Goal: Task Accomplishment & Management: Manage account settings

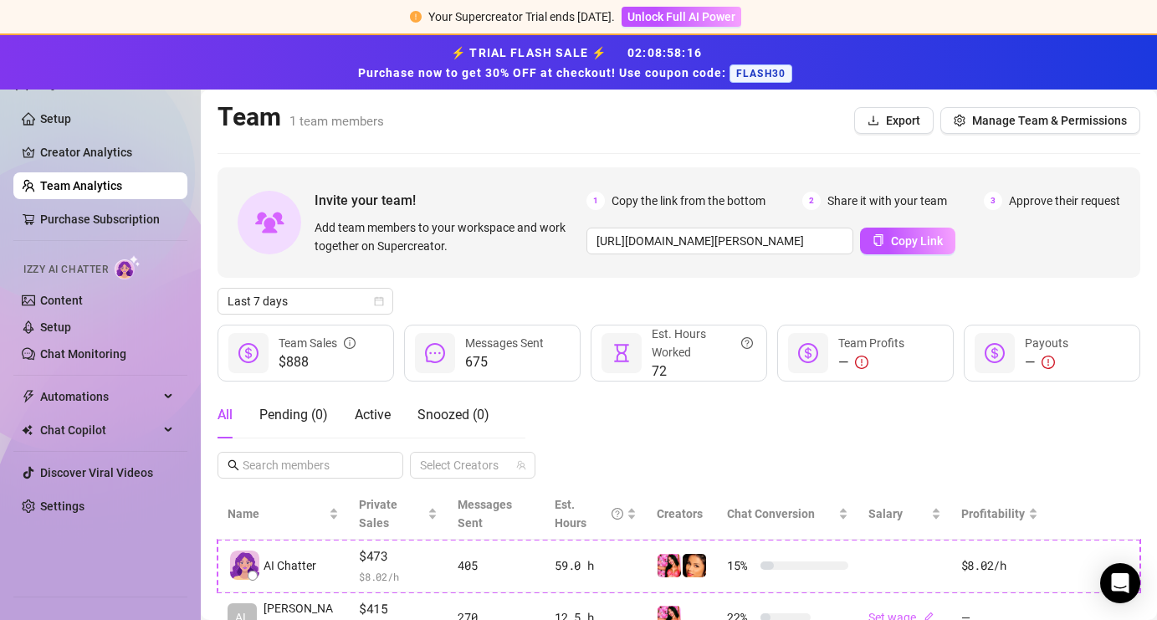
scroll to position [55, 0]
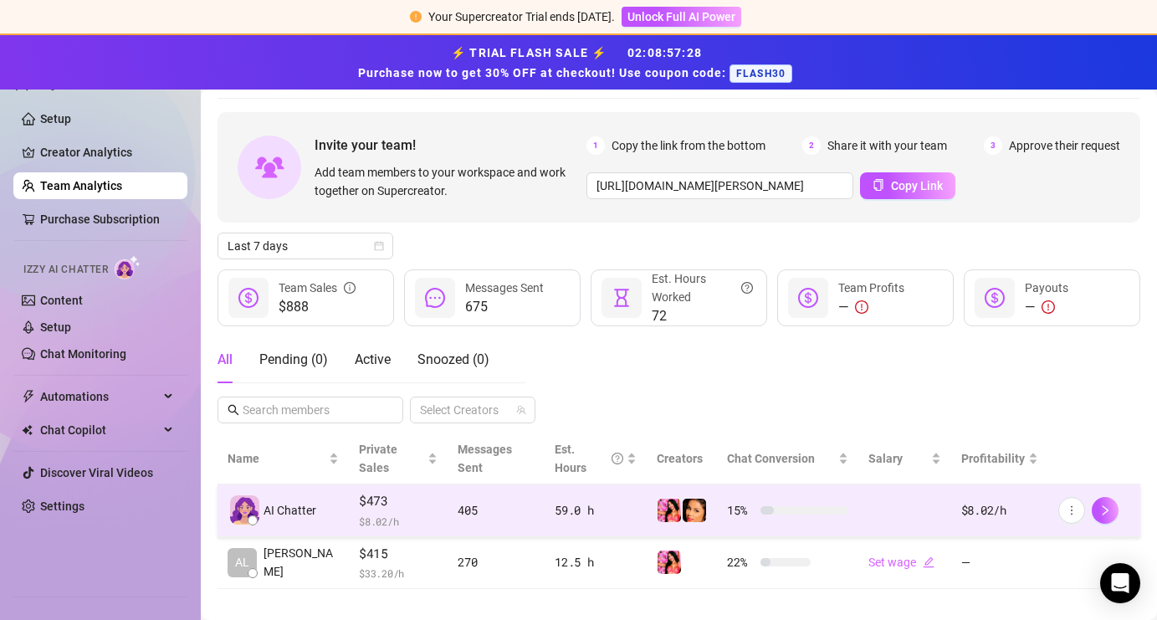
click at [1081, 498] on div at bounding box center [1094, 510] width 72 height 27
click at [1101, 504] on icon "right" at bounding box center [1105, 510] width 12 height 12
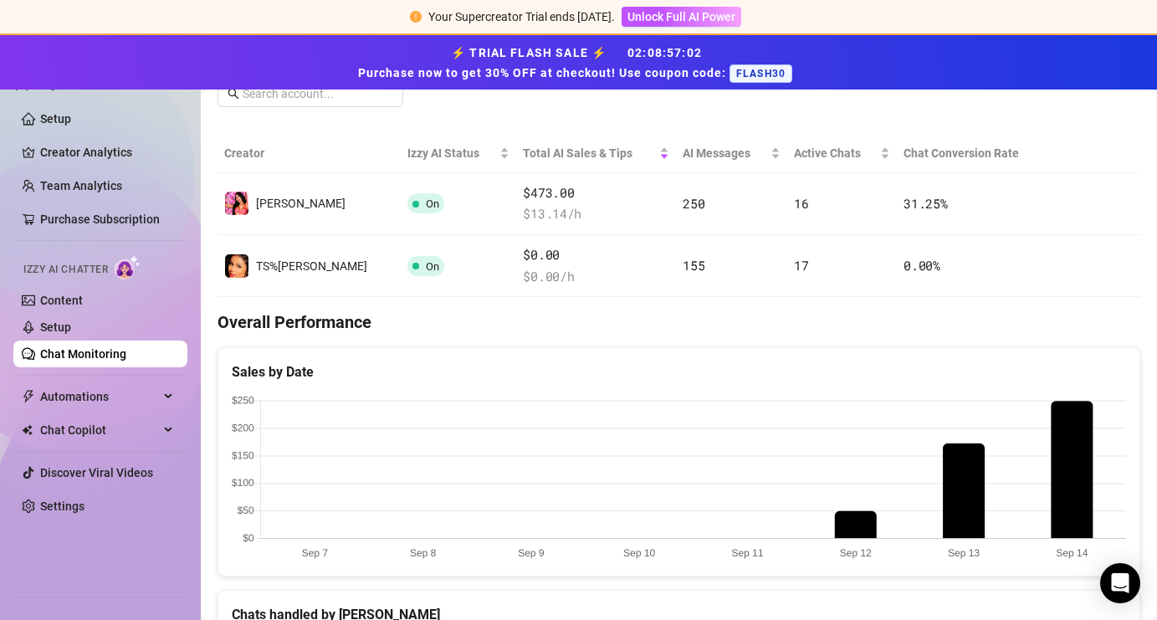
scroll to position [257, 0]
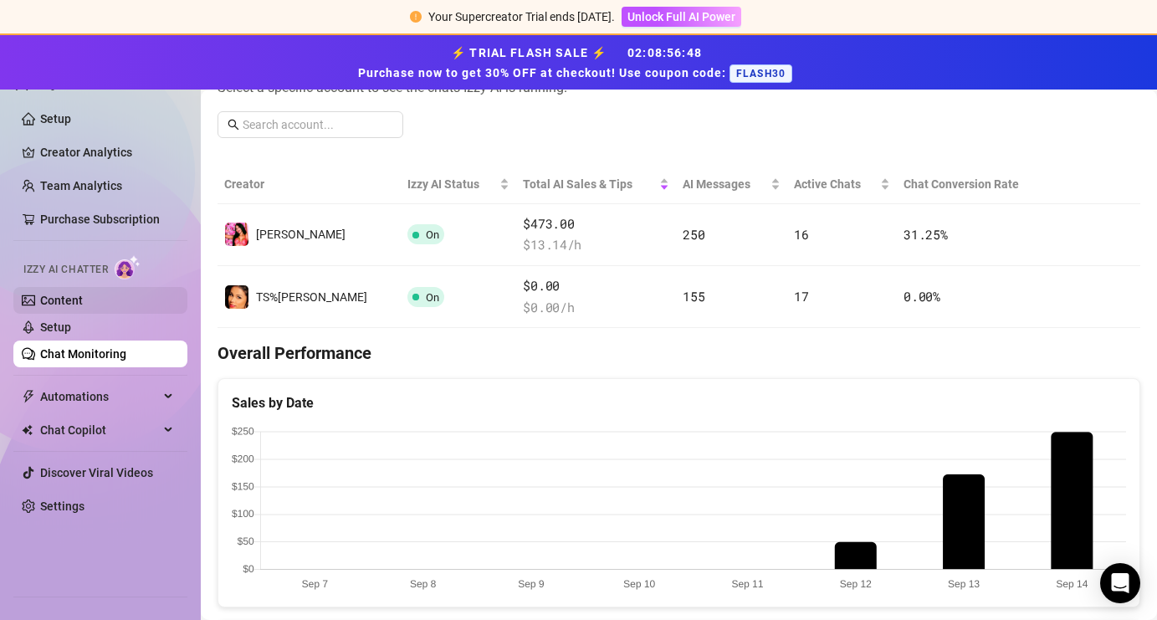
click at [59, 307] on link "Content" at bounding box center [61, 300] width 43 height 13
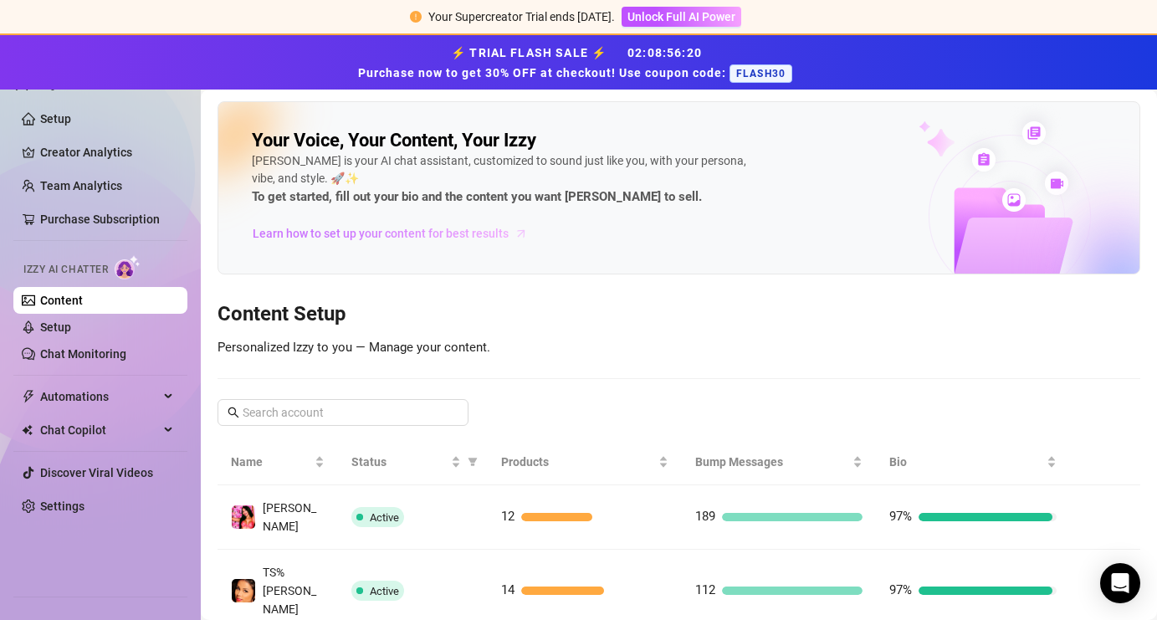
click at [460, 233] on span "Learn how to set up your content for best results" at bounding box center [381, 233] width 256 height 18
click at [93, 360] on link "Chat Monitoring" at bounding box center [83, 353] width 86 height 13
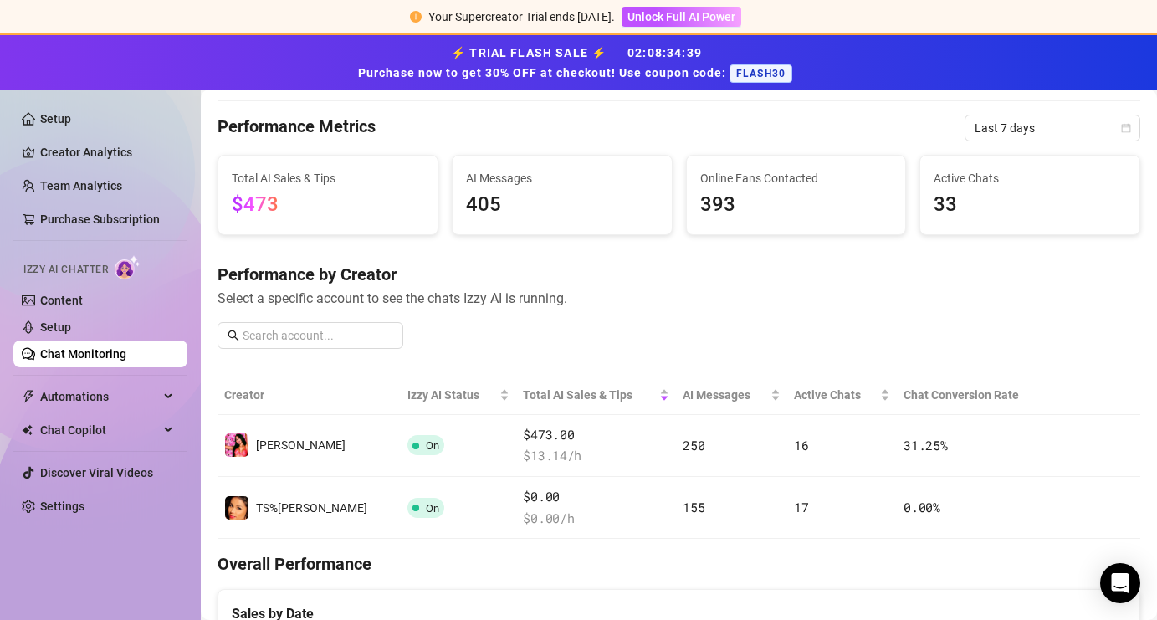
scroll to position [65, 0]
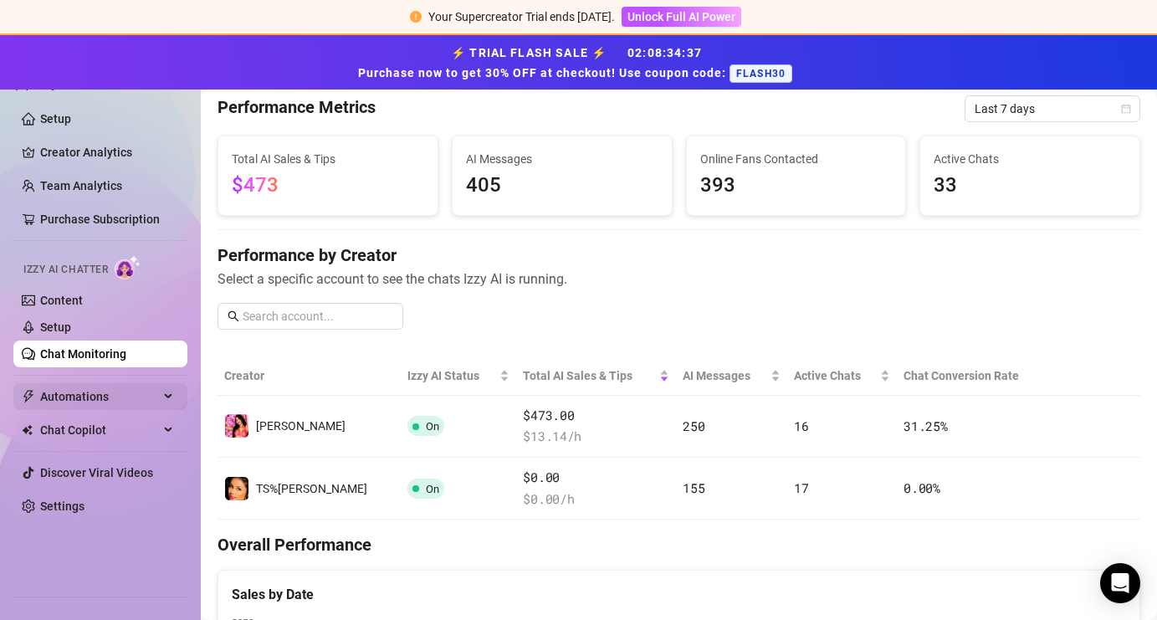
click at [146, 396] on span "Automations" at bounding box center [99, 396] width 119 height 27
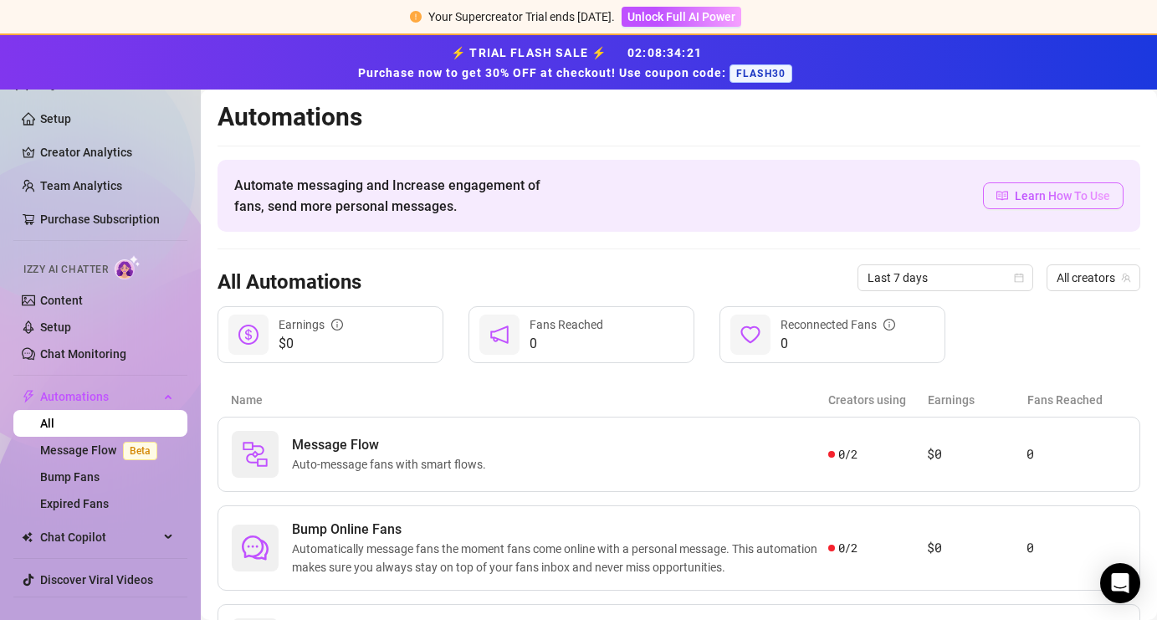
click at [1081, 198] on span "Learn How To Use" at bounding box center [1061, 195] width 95 height 18
click at [304, 448] on span "Message Flow" at bounding box center [392, 445] width 201 height 20
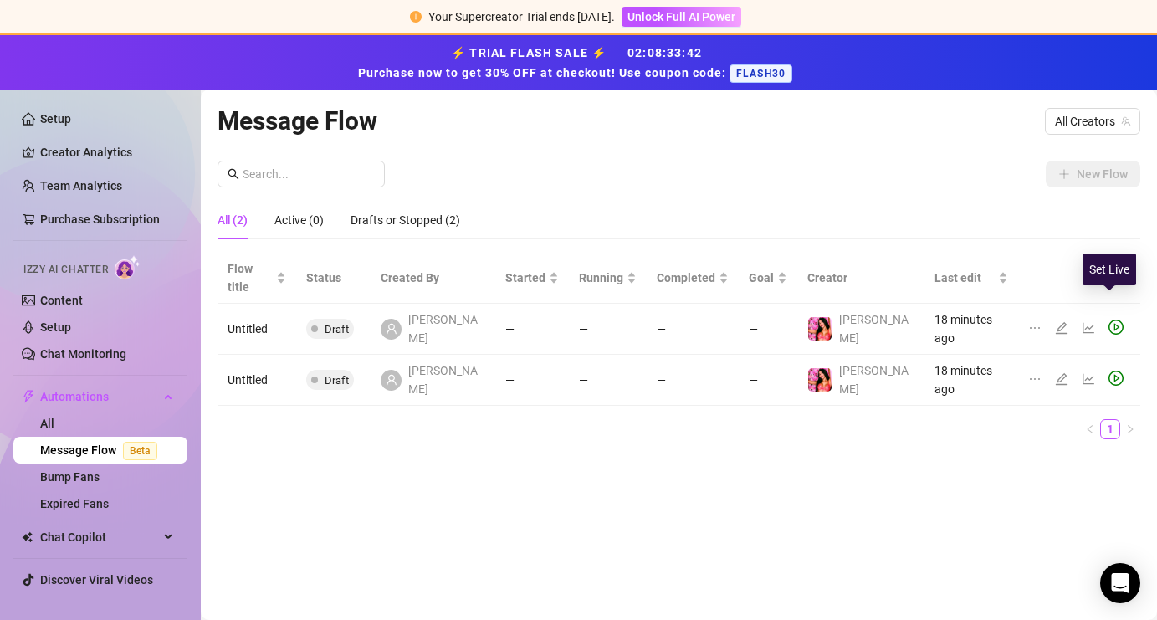
click at [1111, 319] on icon "play-circle" at bounding box center [1115, 326] width 15 height 15
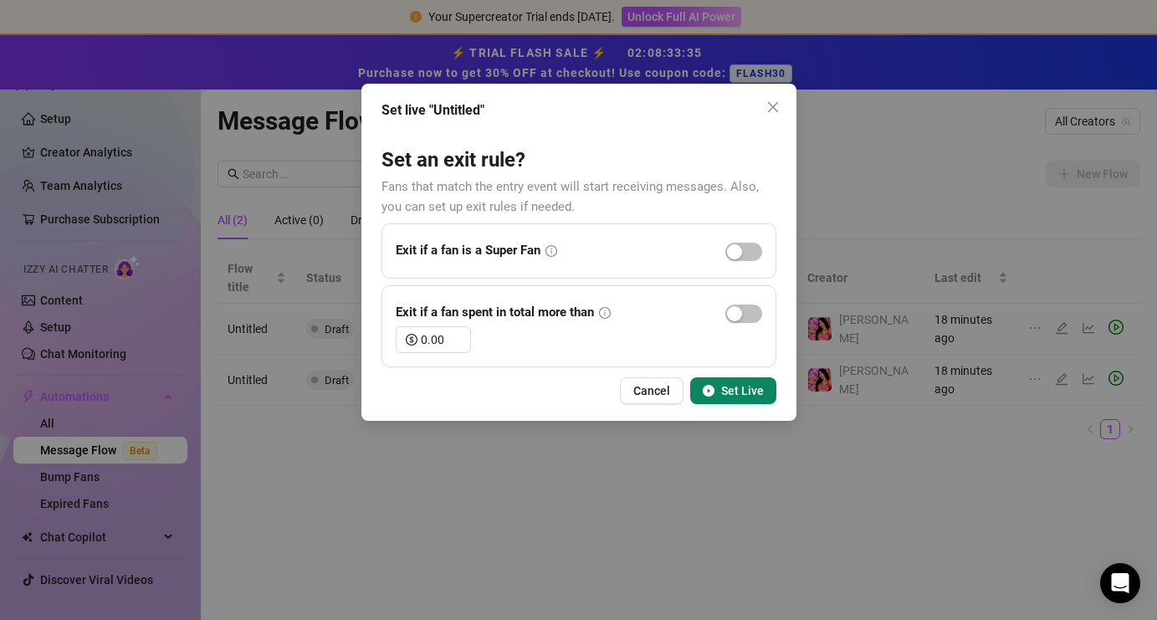
click at [550, 254] on icon "info-circle" at bounding box center [551, 251] width 12 height 12
click at [550, 252] on icon "info-circle" at bounding box center [551, 251] width 12 height 12
click at [749, 248] on span "button" at bounding box center [743, 252] width 37 height 18
click at [750, 249] on div "button" at bounding box center [752, 251] width 15 height 15
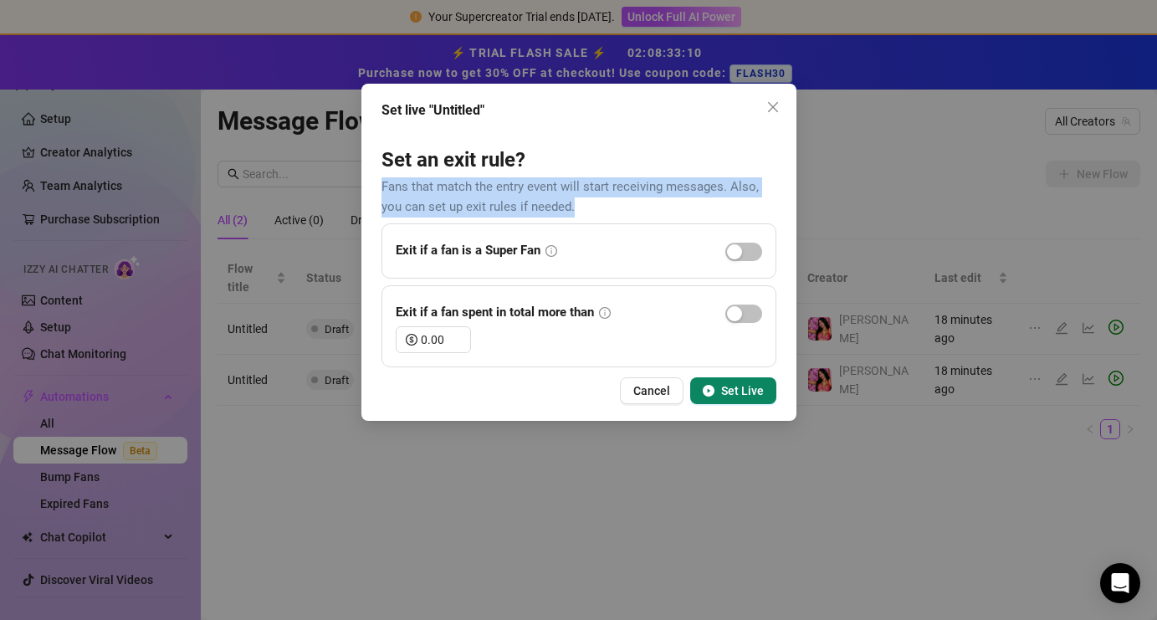
drag, startPoint x: 374, startPoint y: 183, endPoint x: 766, endPoint y: 211, distance: 393.2
click at [766, 211] on div "Set live "Untitled" Set an exit rule? Fans that match the entry event will star…" at bounding box center [578, 252] width 435 height 337
copy span "Fans that match the entry event will start receiving messages. Also, you can se…"
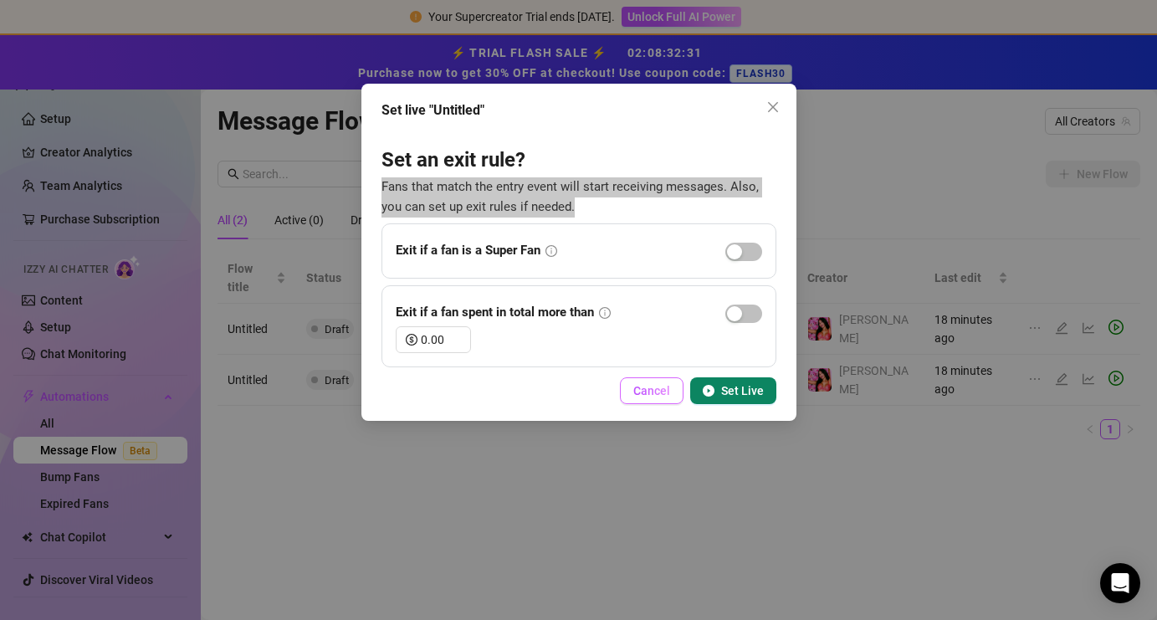
click at [630, 391] on button "Cancel" at bounding box center [652, 390] width 64 height 27
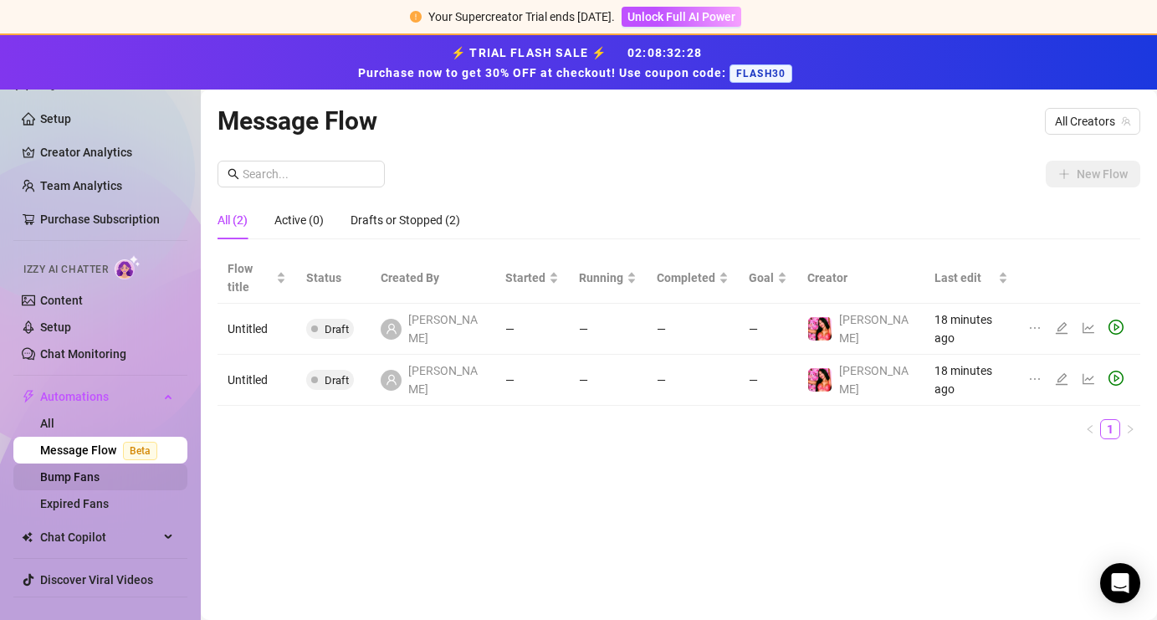
click at [73, 473] on link "Bump Fans" at bounding box center [69, 476] width 59 height 13
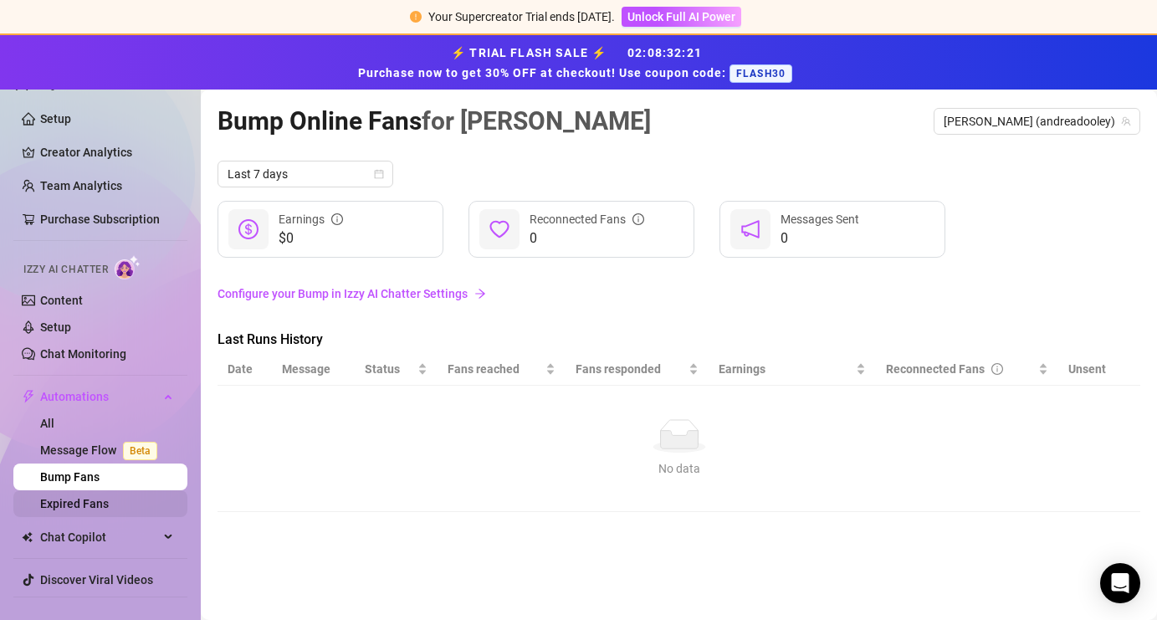
click at [74, 507] on link "Expired Fans" at bounding box center [74, 503] width 69 height 13
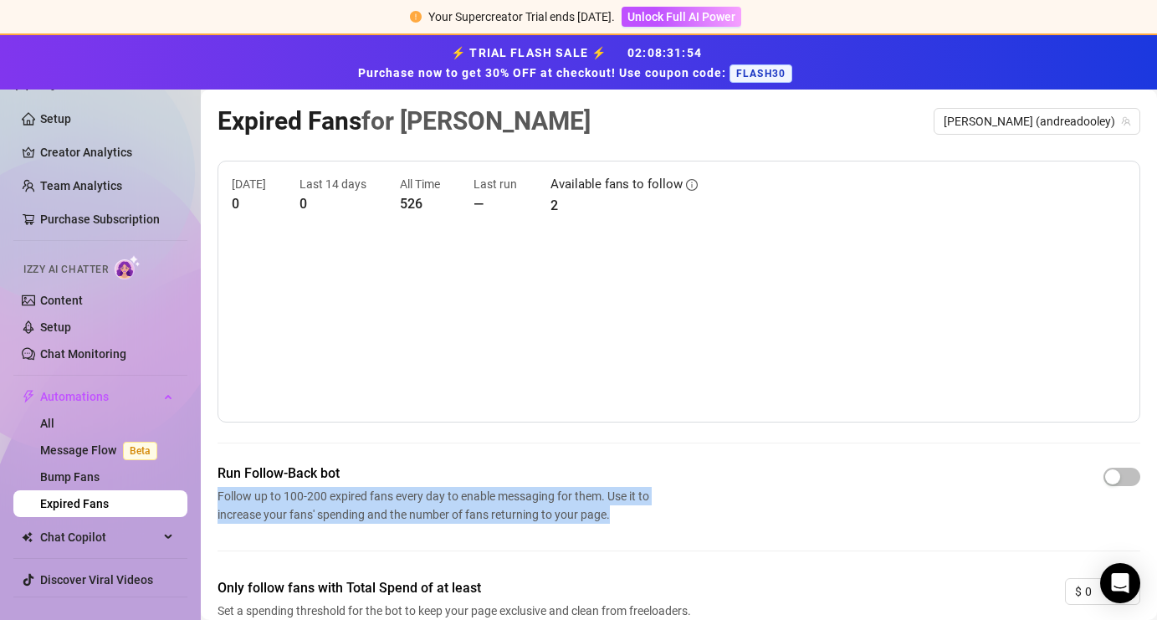
drag, startPoint x: 213, startPoint y: 489, endPoint x: 653, endPoint y: 509, distance: 440.4
click at [653, 509] on main "Expired Fans for [PERSON_NAME] [PERSON_NAME] (andreadooley) [DATE] 0 Last 14 da…" at bounding box center [679, 430] width 956 height 682
copy span "Follow up to 100-200 expired fans every day to enable messaging for them. Use i…"
click at [1122, 479] on button "button" at bounding box center [1121, 477] width 37 height 18
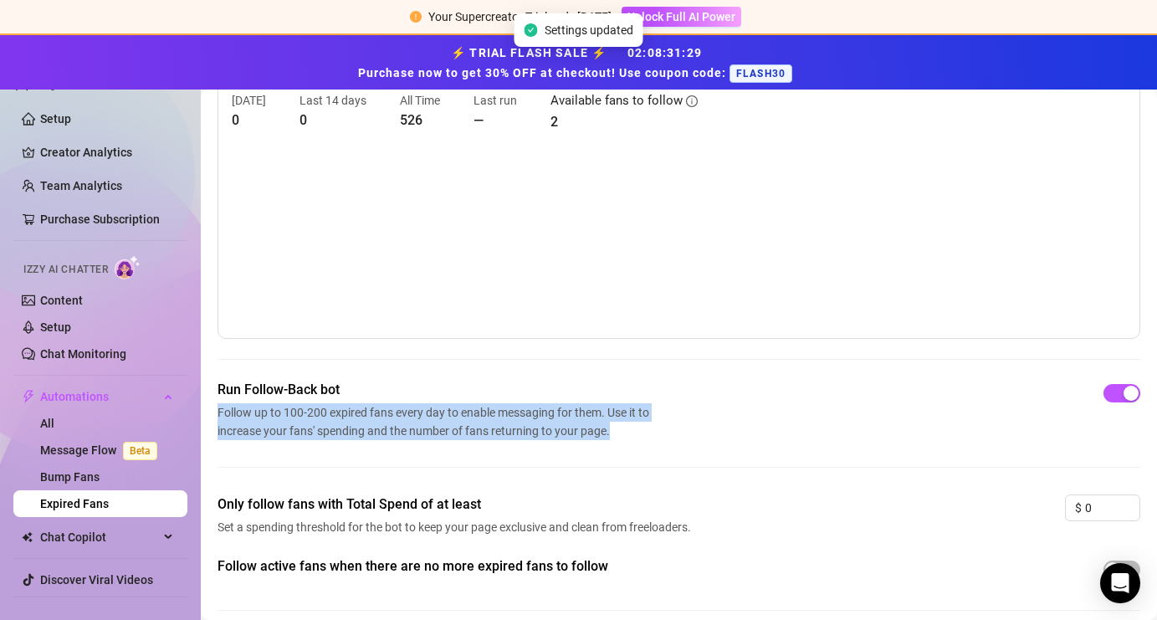
scroll to position [151, 0]
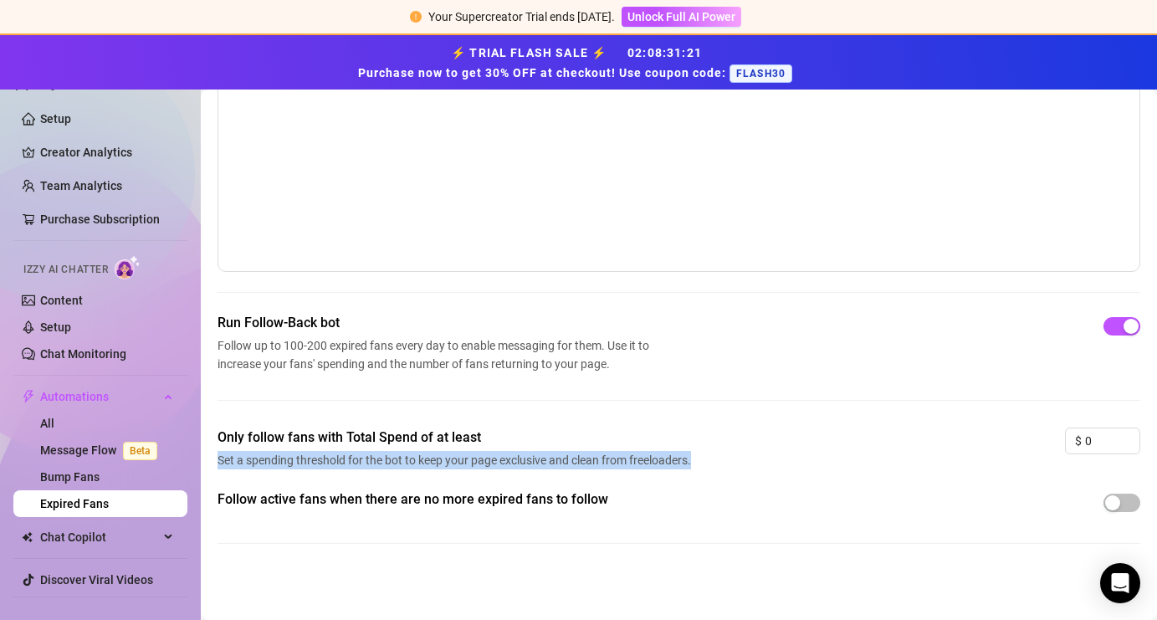
drag, startPoint x: 216, startPoint y: 454, endPoint x: 703, endPoint y: 465, distance: 487.7
click at [703, 465] on main "Expired Fans for [PERSON_NAME] [PERSON_NAME] (andreadooley) [DATE] 0 Last 14 da…" at bounding box center [679, 280] width 956 height 682
copy span "Set a spending threshold for the bot to keep your page exclusive and clean from…"
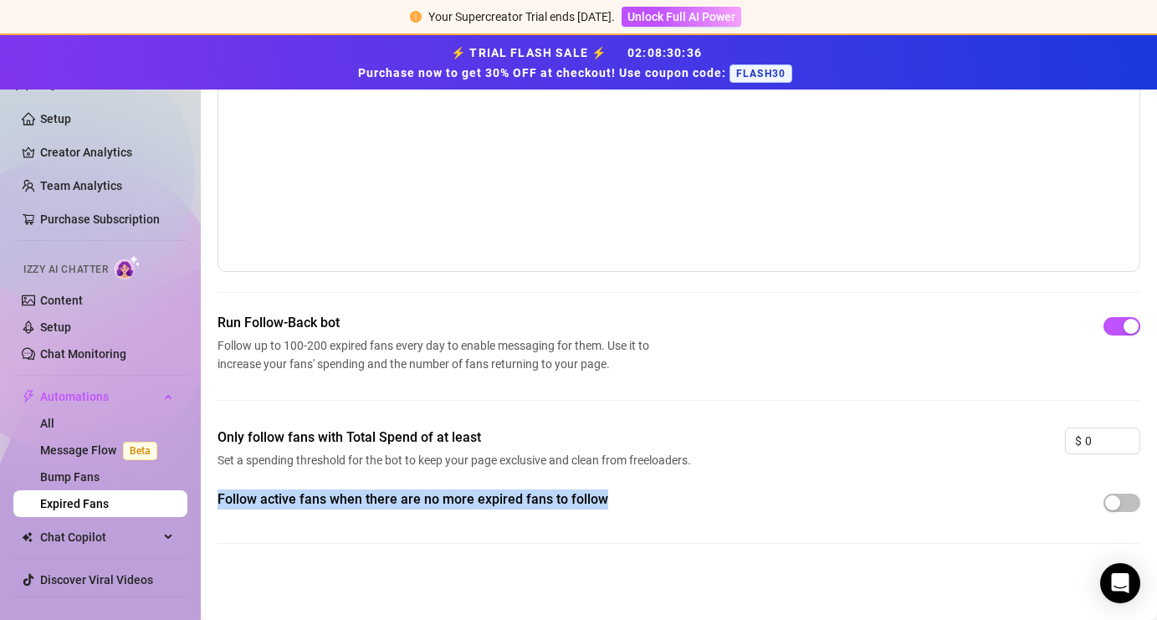
drag, startPoint x: 212, startPoint y: 493, endPoint x: 617, endPoint y: 497, distance: 404.8
click at [617, 497] on main "Expired Fans for [PERSON_NAME] [PERSON_NAME] (andreadooley) [DATE] 0 Last 14 da…" at bounding box center [679, 280] width 956 height 682
copy span "Follow active fans when there are no more expired fans to follow"
click at [1131, 499] on span "button" at bounding box center [1121, 502] width 37 height 18
click at [139, 538] on span "Chat Copilot" at bounding box center [99, 537] width 119 height 27
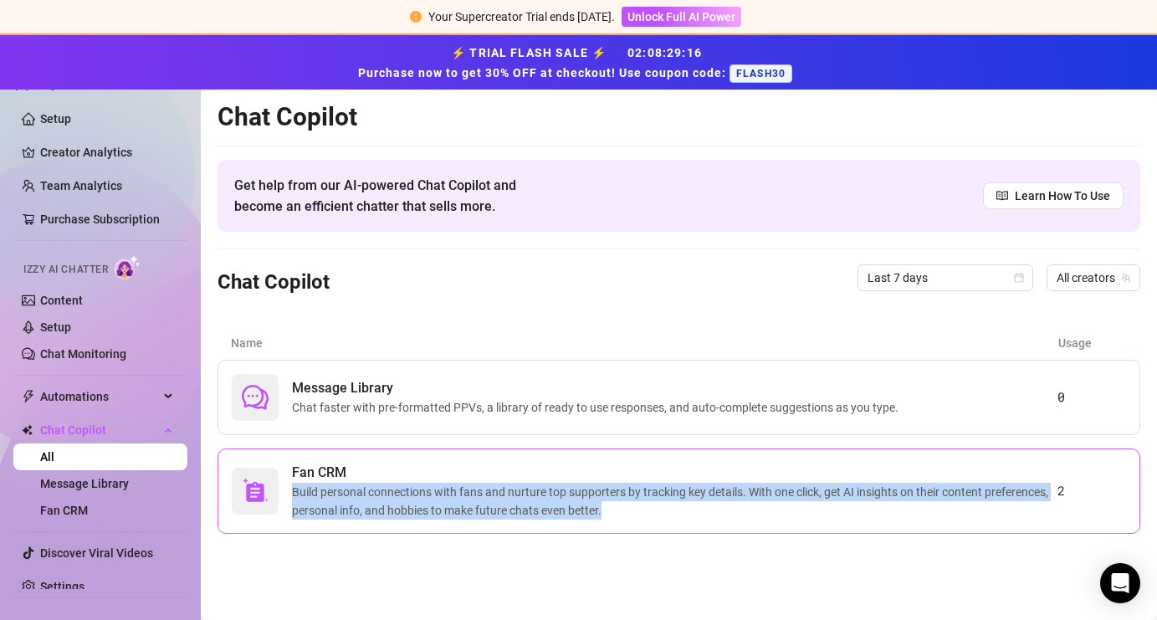
drag, startPoint x: 289, startPoint y: 491, endPoint x: 682, endPoint y: 504, distance: 392.5
click at [682, 504] on div "Fan CRM Build personal connections with fans and nurture top supporters by trac…" at bounding box center [644, 490] width 825 height 57
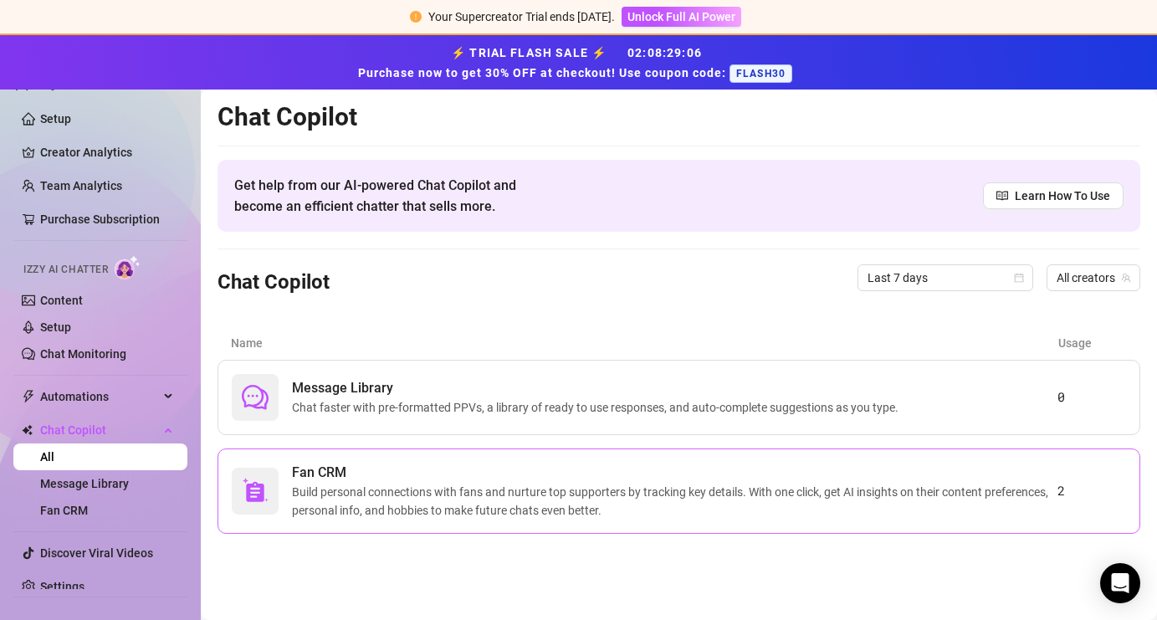
click at [319, 488] on span "Build personal connections with fans and nurture top supporters by tracking key…" at bounding box center [674, 501] width 765 height 37
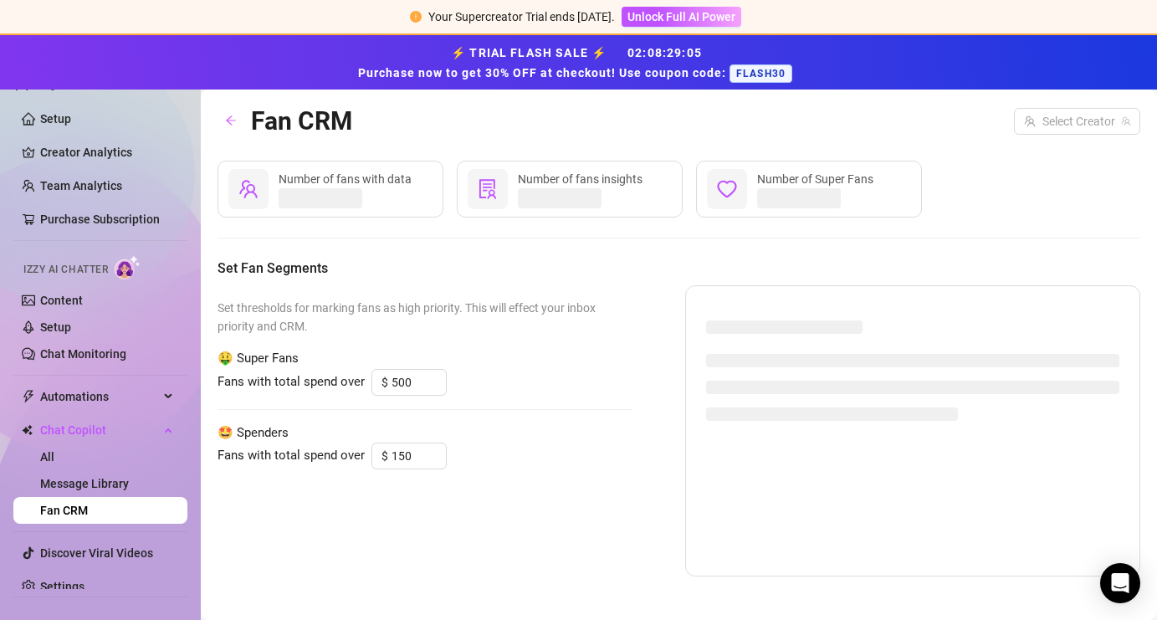
click at [319, 488] on div "Set thresholds for marking fans as high priority. This will effect your inbox p…" at bounding box center [424, 430] width 414 height 291
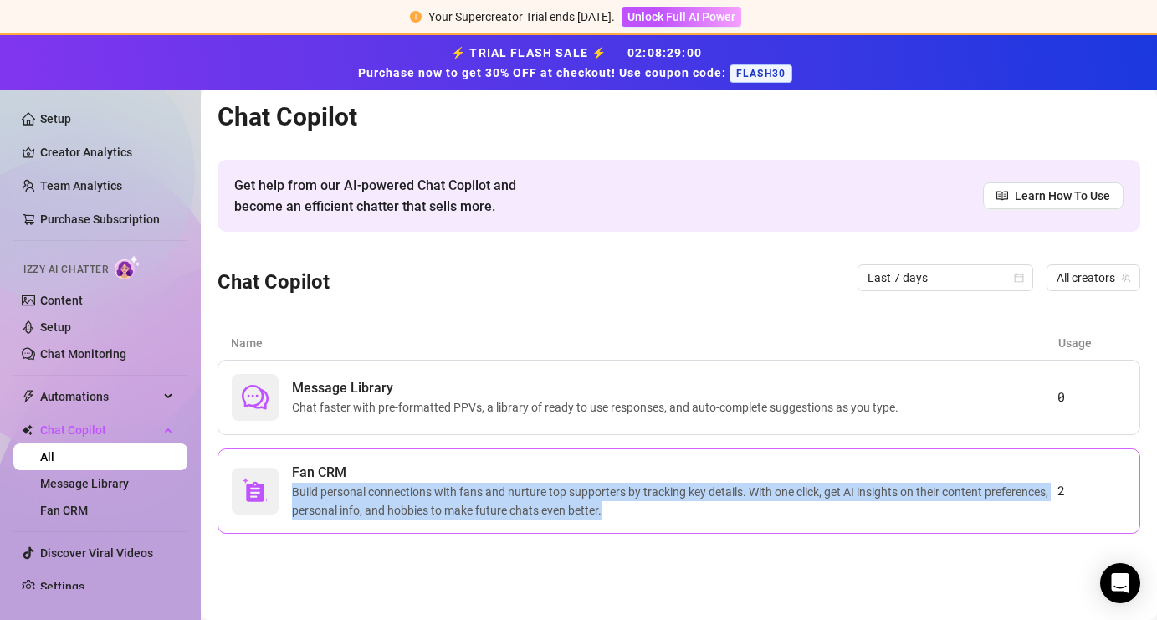
drag, startPoint x: 290, startPoint y: 490, endPoint x: 731, endPoint y: 524, distance: 442.1
click at [731, 524] on div "Fan CRM Build personal connections with fans and nurture top supporters by trac…" at bounding box center [678, 490] width 922 height 85
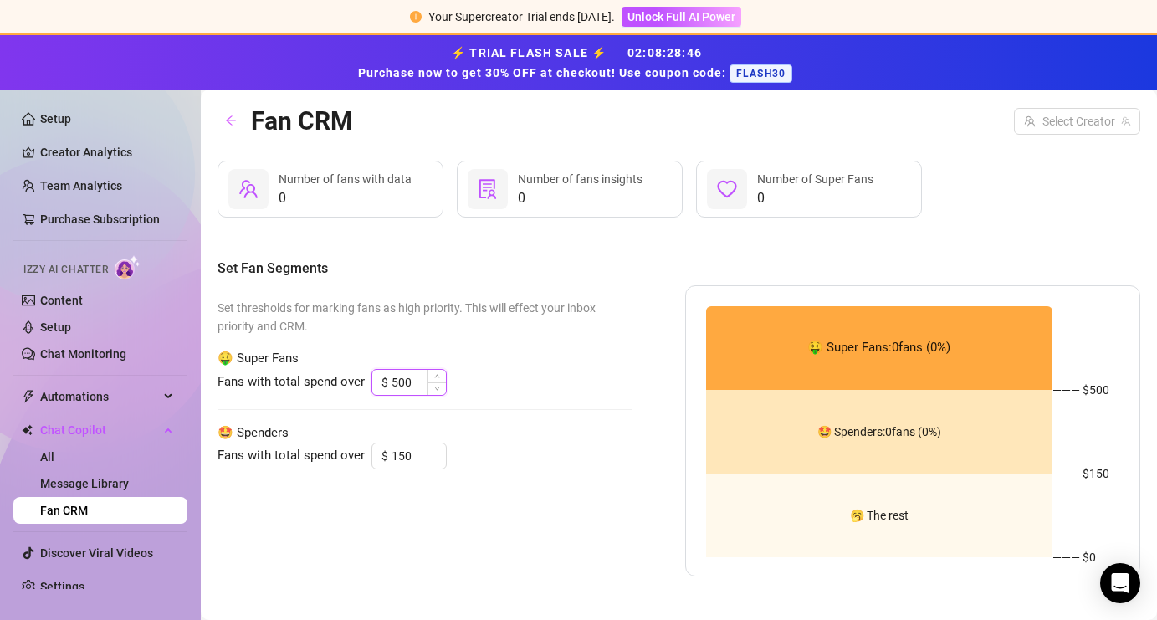
click at [404, 384] on input "500" at bounding box center [418, 382] width 54 height 25
click at [343, 416] on div "Set thresholds for marking fans as high priority. This will effect your inbox p…" at bounding box center [424, 430] width 414 height 291
click at [49, 546] on link "Discover Viral Videos" at bounding box center [96, 552] width 113 height 13
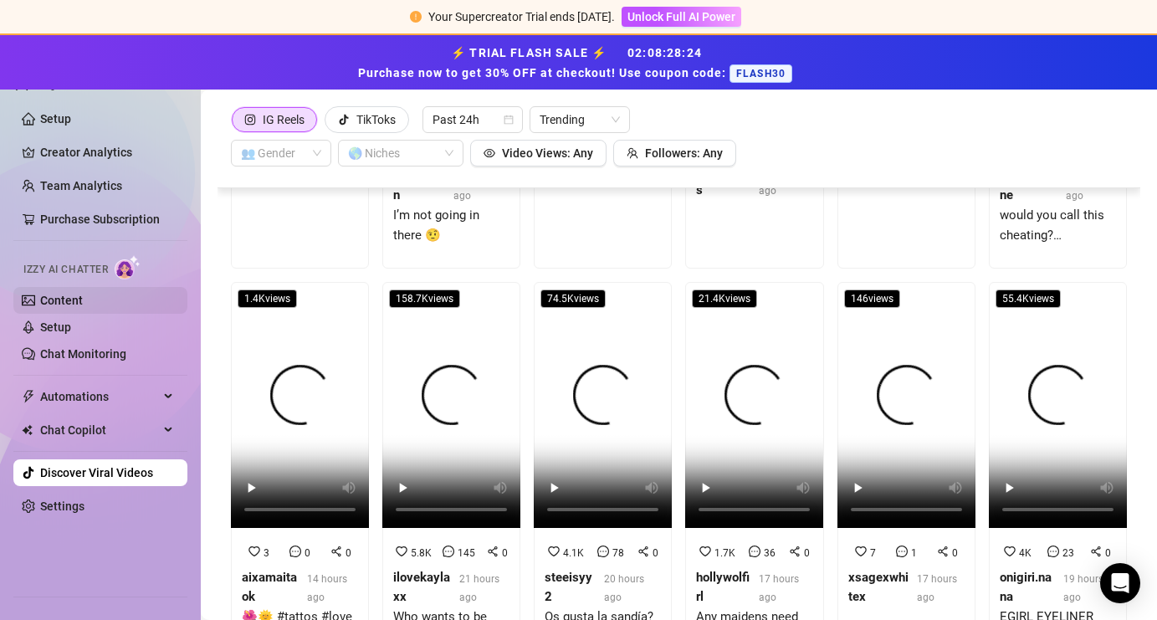
scroll to position [493, 0]
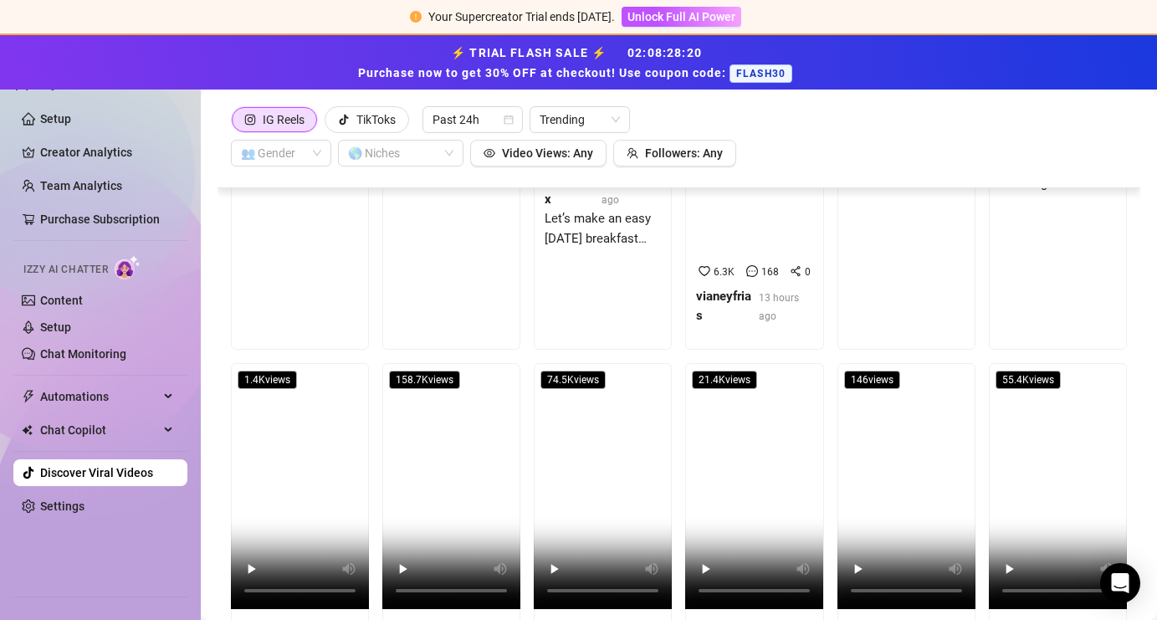
click at [59, 76] on div "⚡ TRIAL FLASH SALE ⚡ 02 : 08 : 28 : 20 Purchase now to get 30% OFF at checkout!…" at bounding box center [578, 62] width 1137 height 41
click at [66, 119] on link "Setup" at bounding box center [55, 118] width 31 height 13
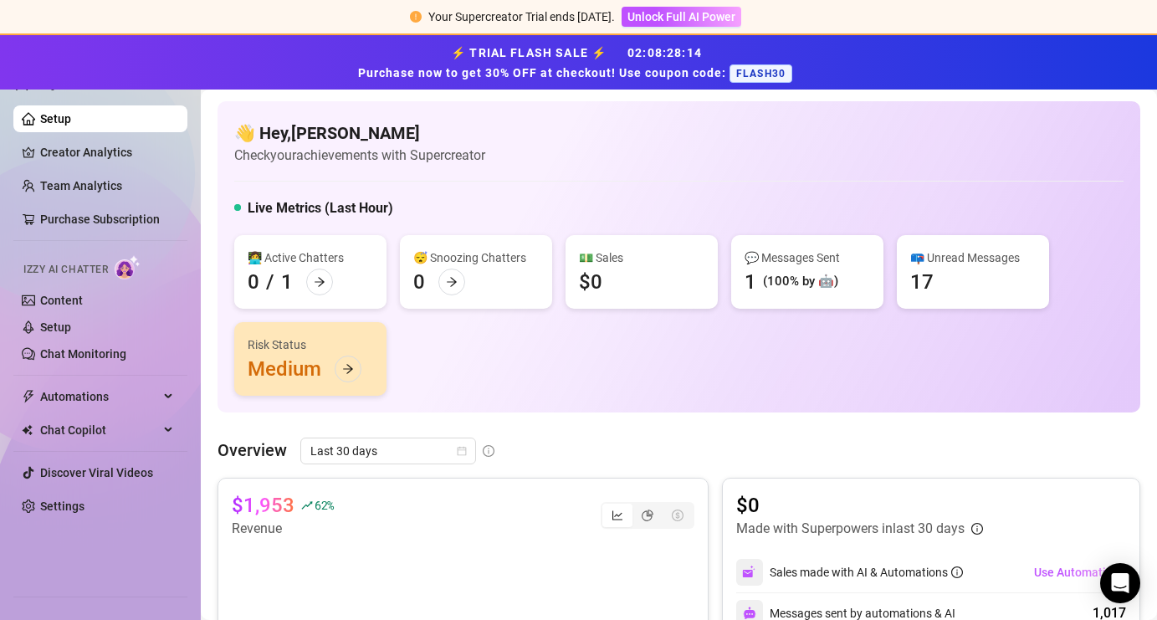
drag, startPoint x: 15, startPoint y: 56, endPoint x: 21, endPoint y: 63, distance: 8.9
click at [21, 63] on div "⚡ TRIAL FLASH SALE ⚡ 02 : 08 : 28 : 14 Purchase now to get 30% OFF at checkout!…" at bounding box center [578, 62] width 1137 height 41
click at [75, 299] on link "Content" at bounding box center [61, 300] width 43 height 13
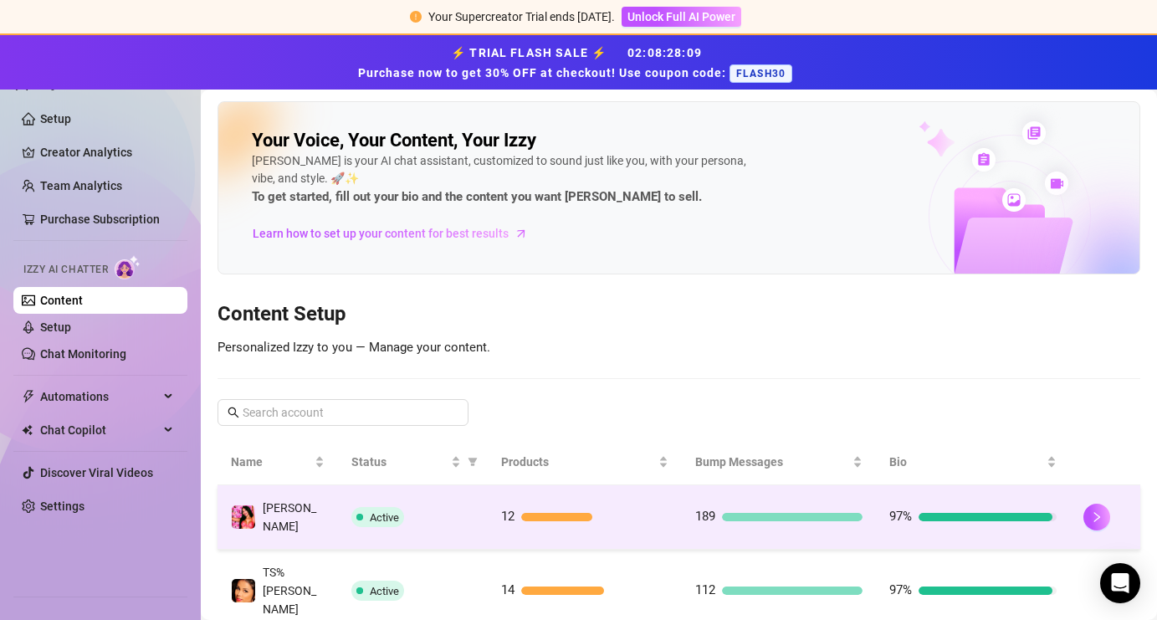
click at [804, 507] on div "189" at bounding box center [778, 517] width 167 height 20
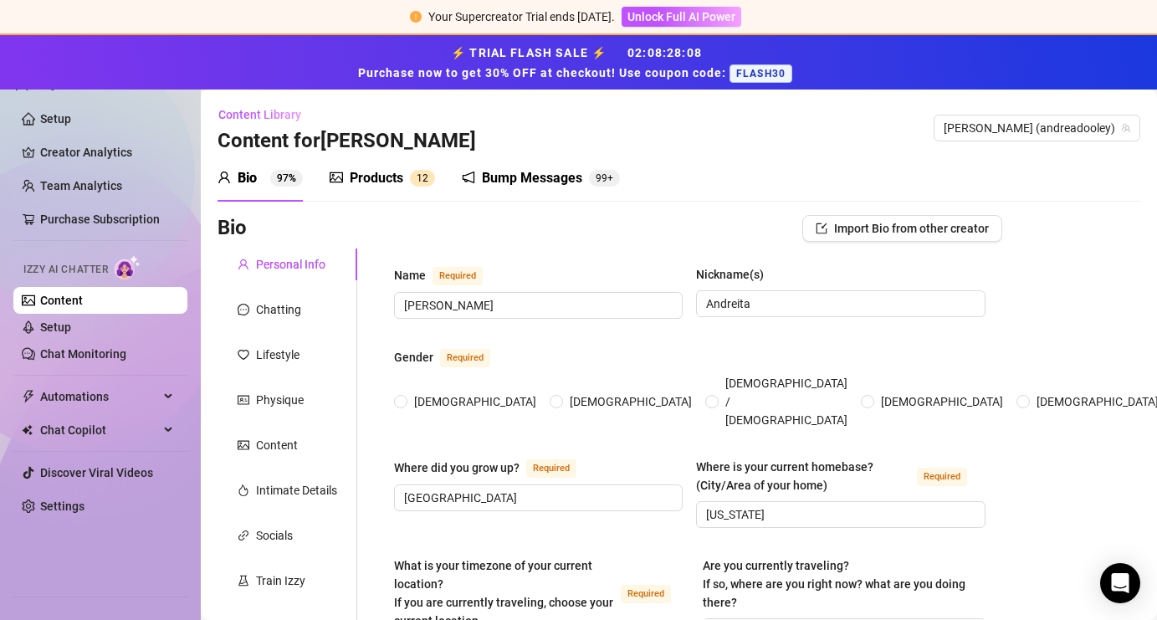
radio input "true"
type input "[DATE]"
click at [86, 159] on link "Creator Analytics" at bounding box center [107, 152] width 134 height 27
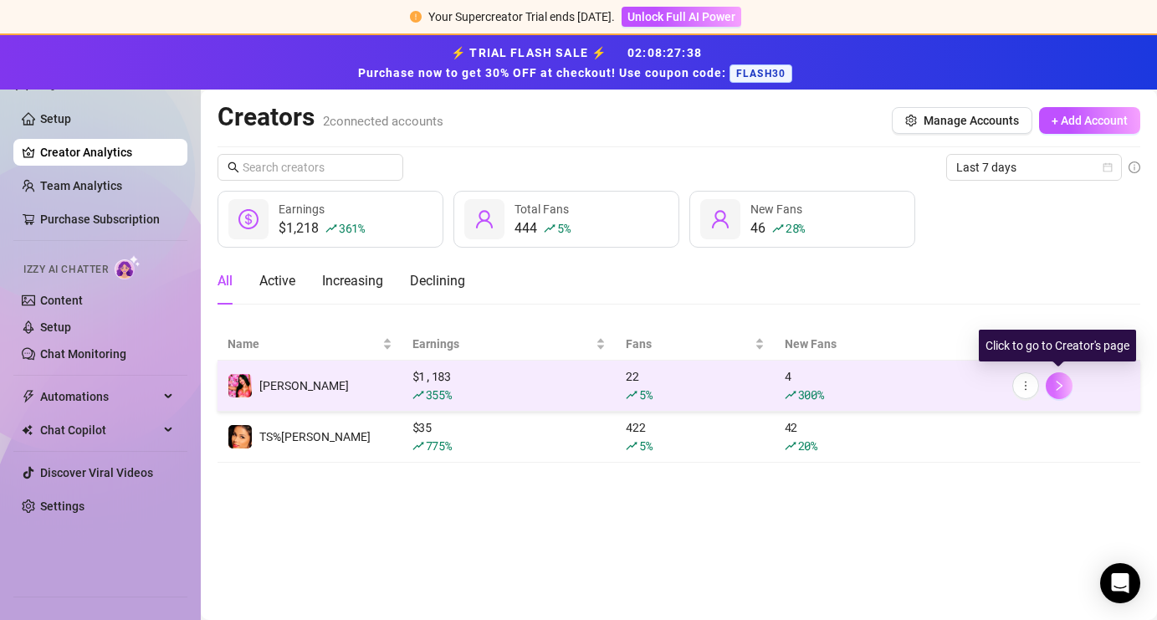
click at [1050, 390] on button "button" at bounding box center [1058, 385] width 27 height 27
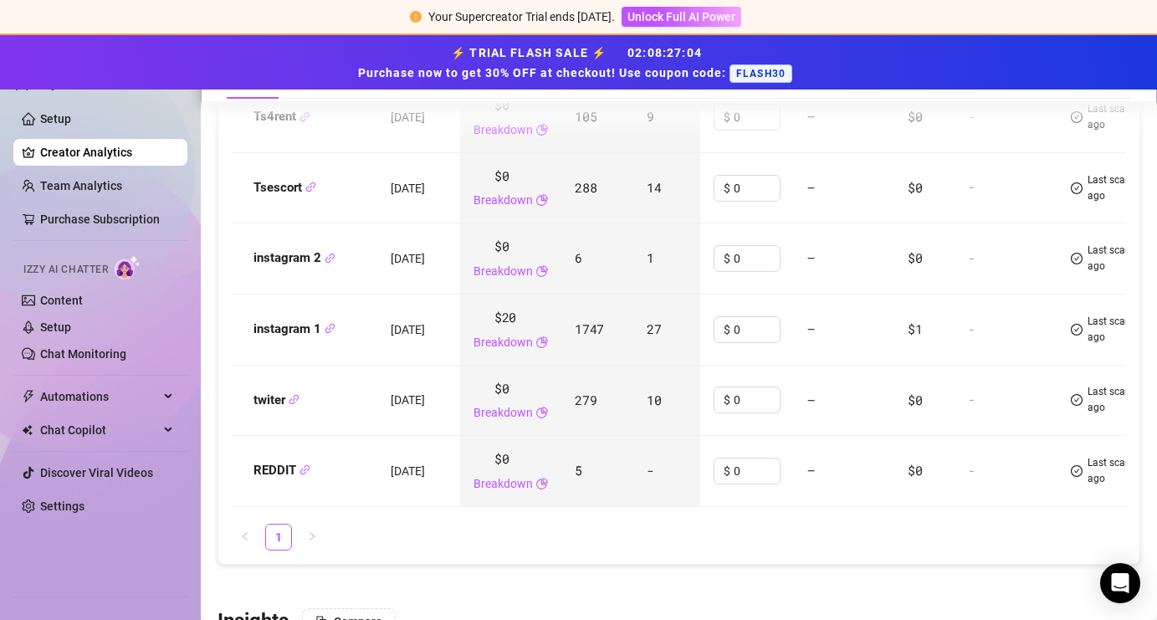
scroll to position [2343, 0]
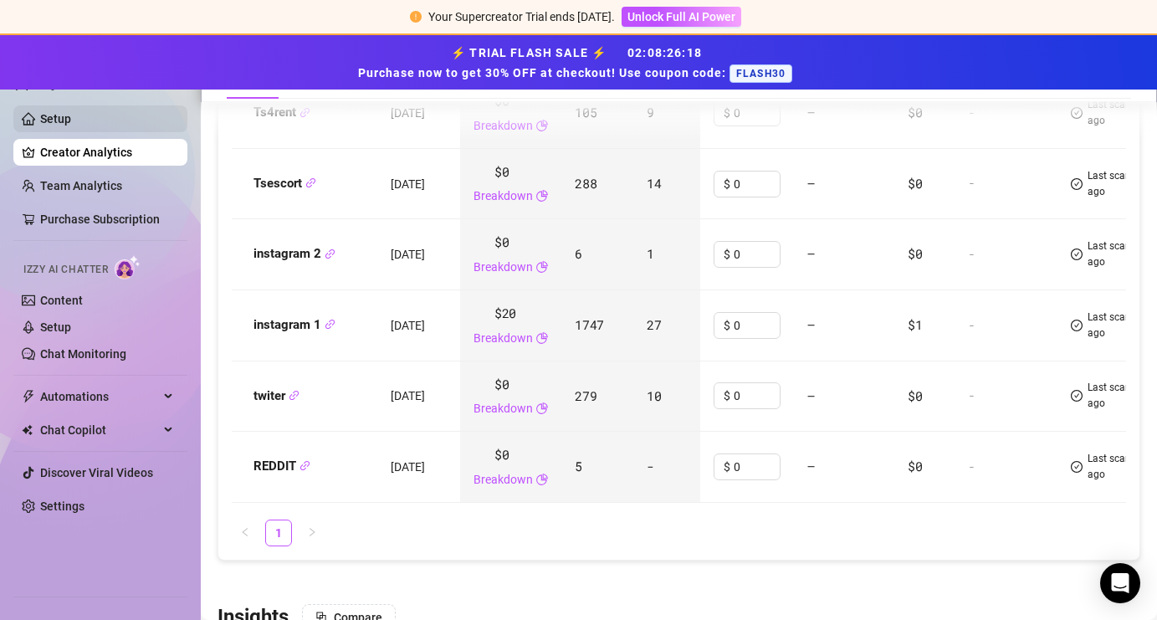
click at [60, 115] on link "Setup" at bounding box center [55, 118] width 31 height 13
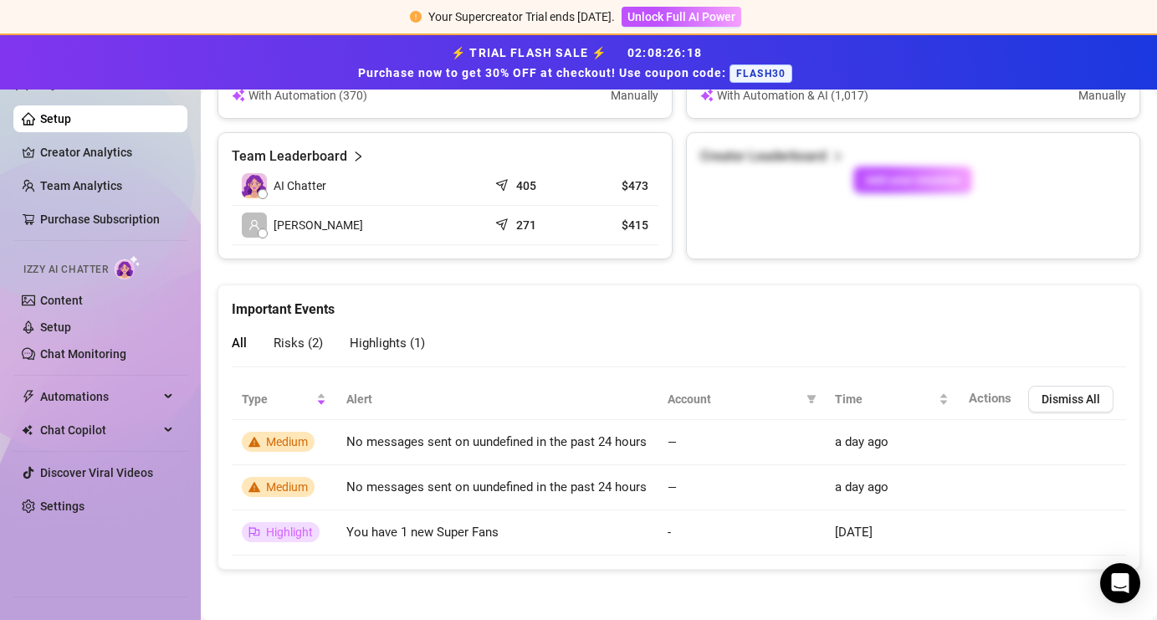
scroll to position [780, 0]
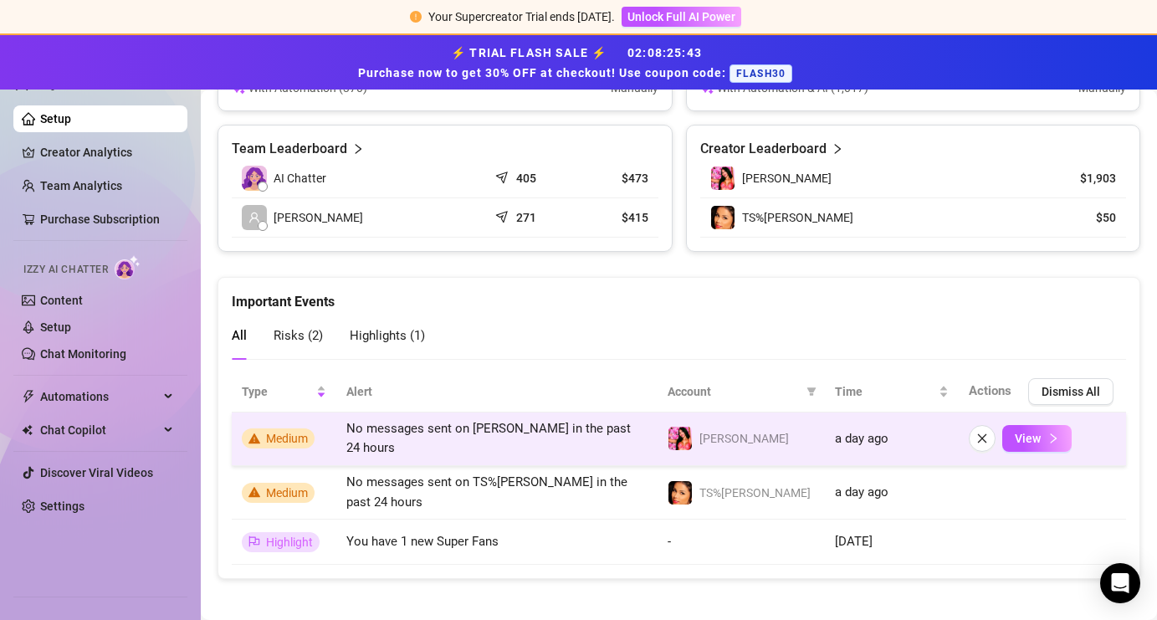
click at [293, 437] on span "Medium" at bounding box center [287, 438] width 42 height 13
click at [1028, 441] on button "View" at bounding box center [1036, 438] width 69 height 27
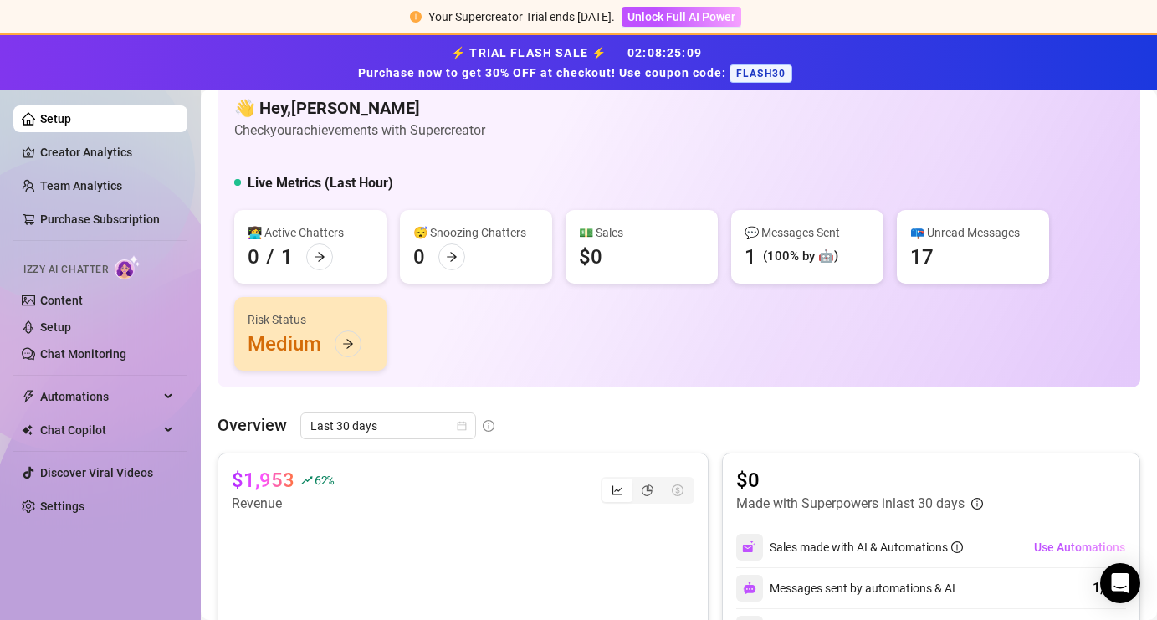
scroll to position [28, 0]
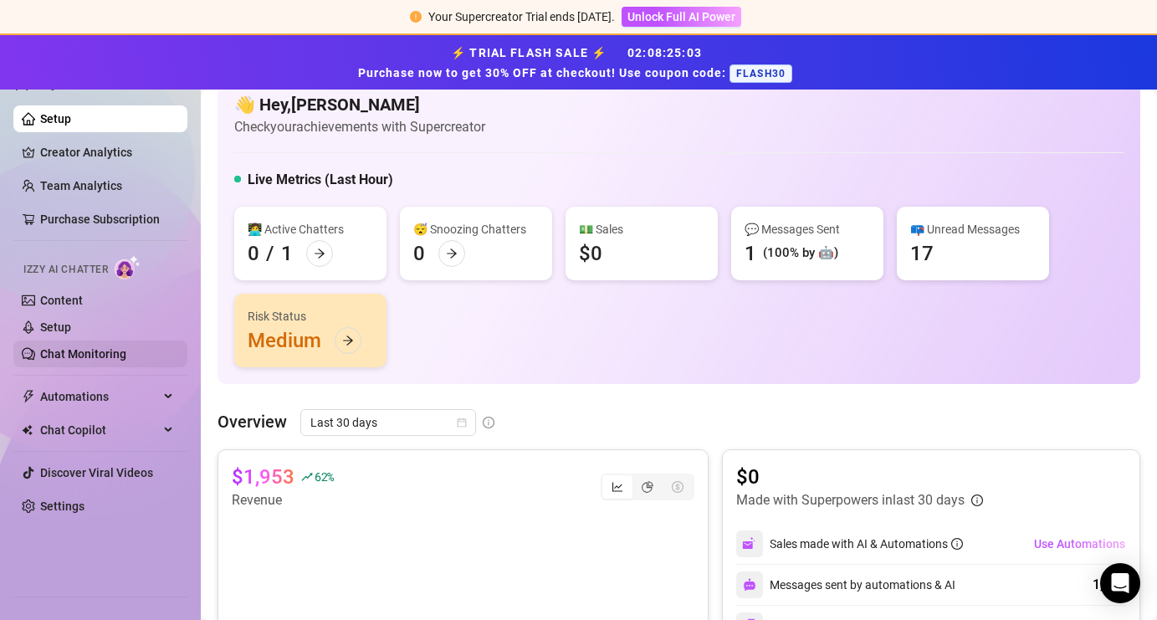
click at [81, 351] on link "Chat Monitoring" at bounding box center [83, 353] width 86 height 13
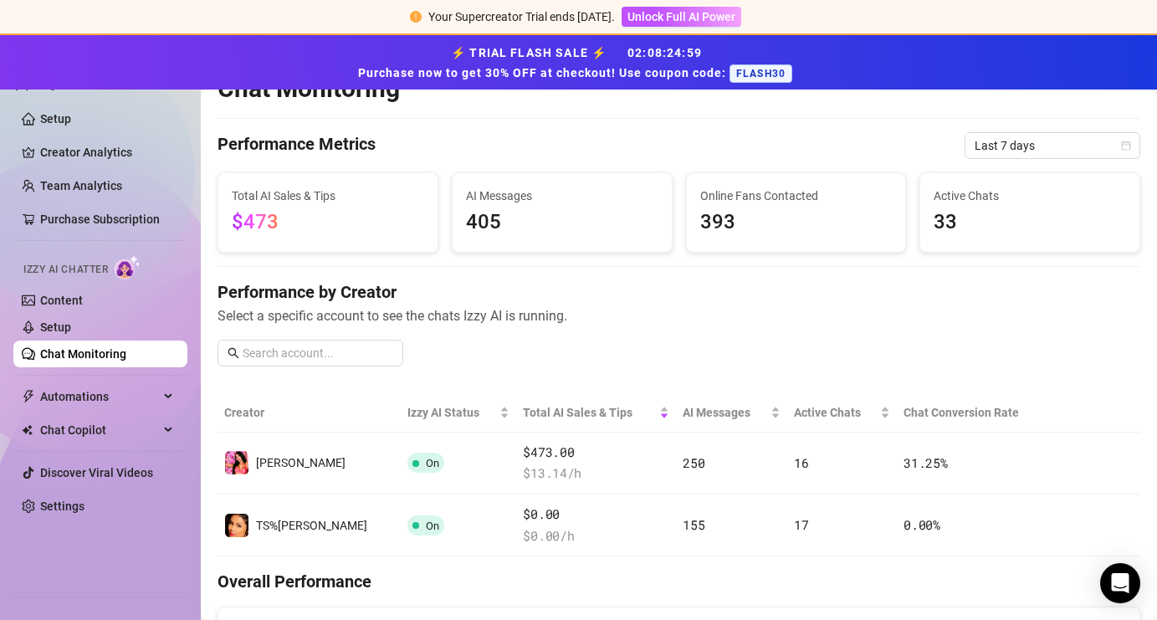
click at [570, 231] on span "405" at bounding box center [562, 223] width 192 height 32
click at [734, 220] on span "393" at bounding box center [796, 223] width 192 height 32
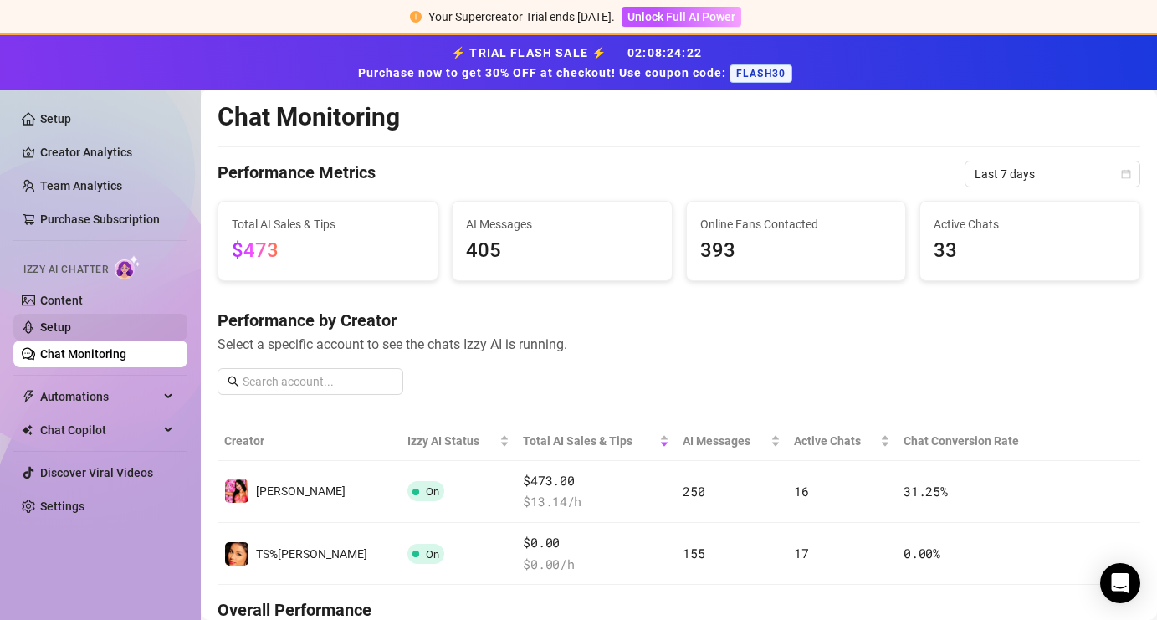
click at [71, 320] on link "Setup" at bounding box center [55, 326] width 31 height 13
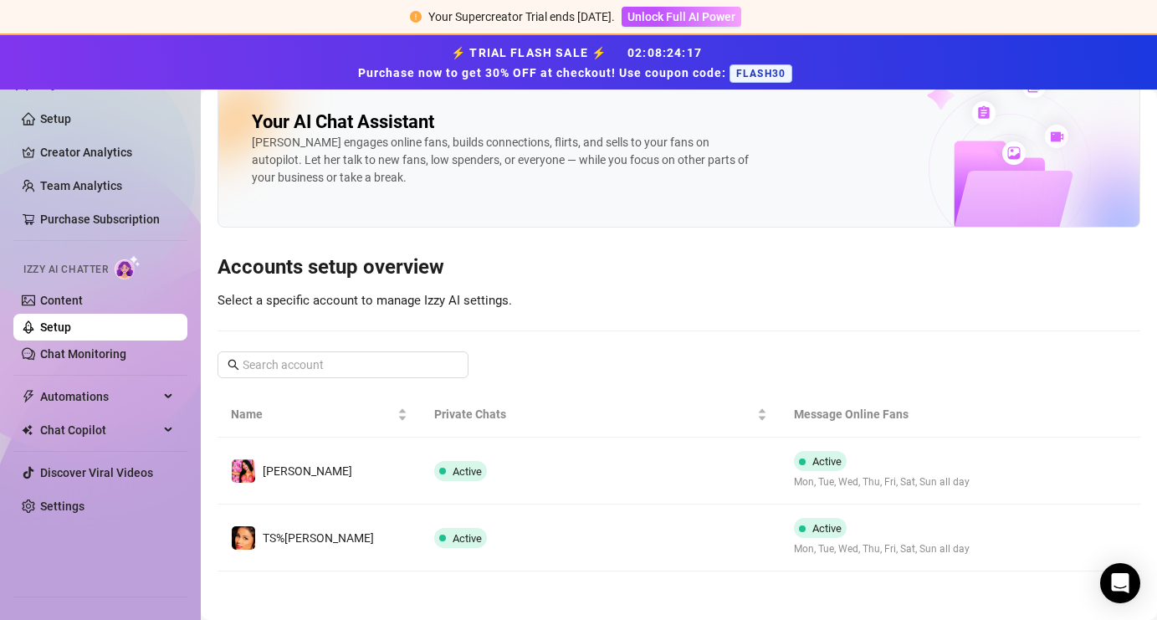
scroll to position [19, 0]
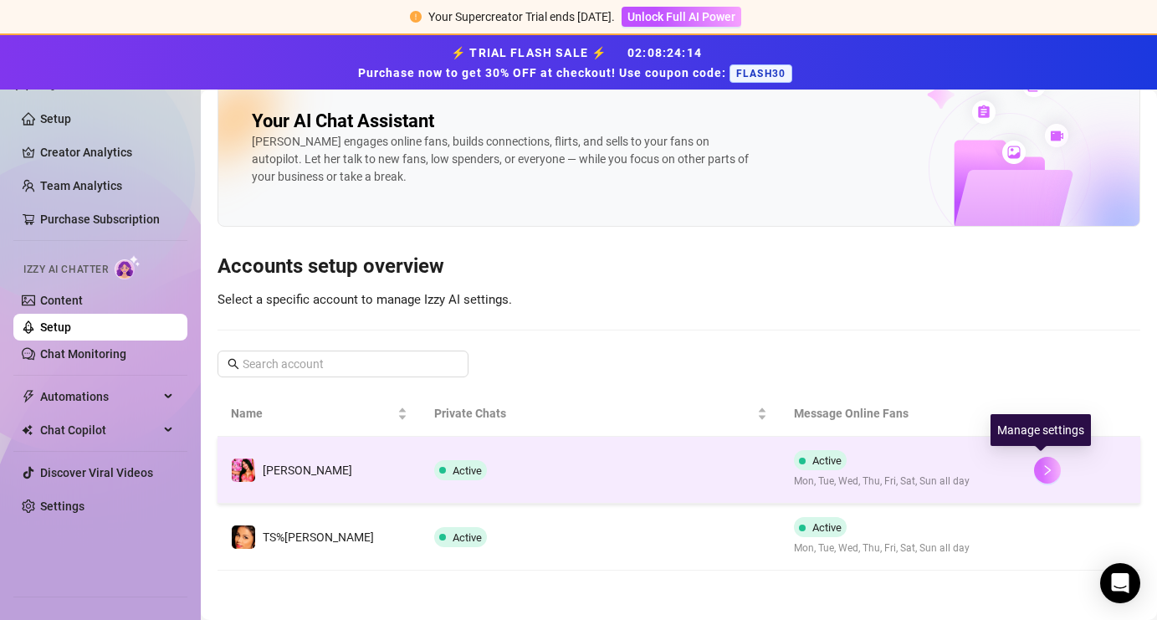
click at [1041, 468] on icon "right" at bounding box center [1047, 470] width 12 height 12
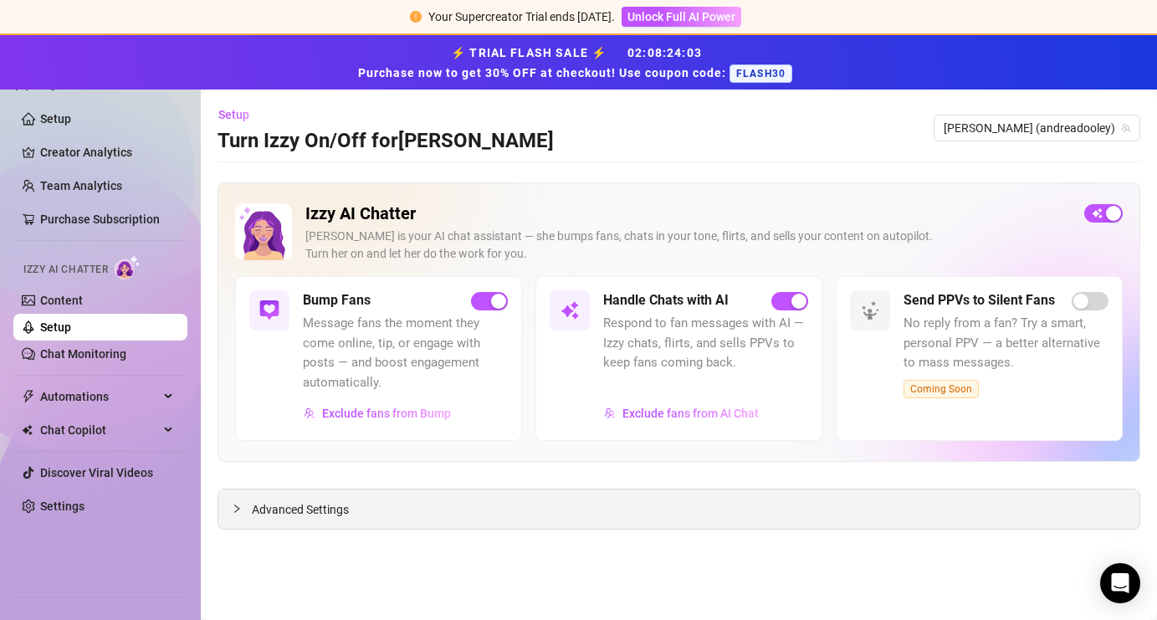
click at [316, 514] on span "Advanced Settings" at bounding box center [300, 509] width 97 height 18
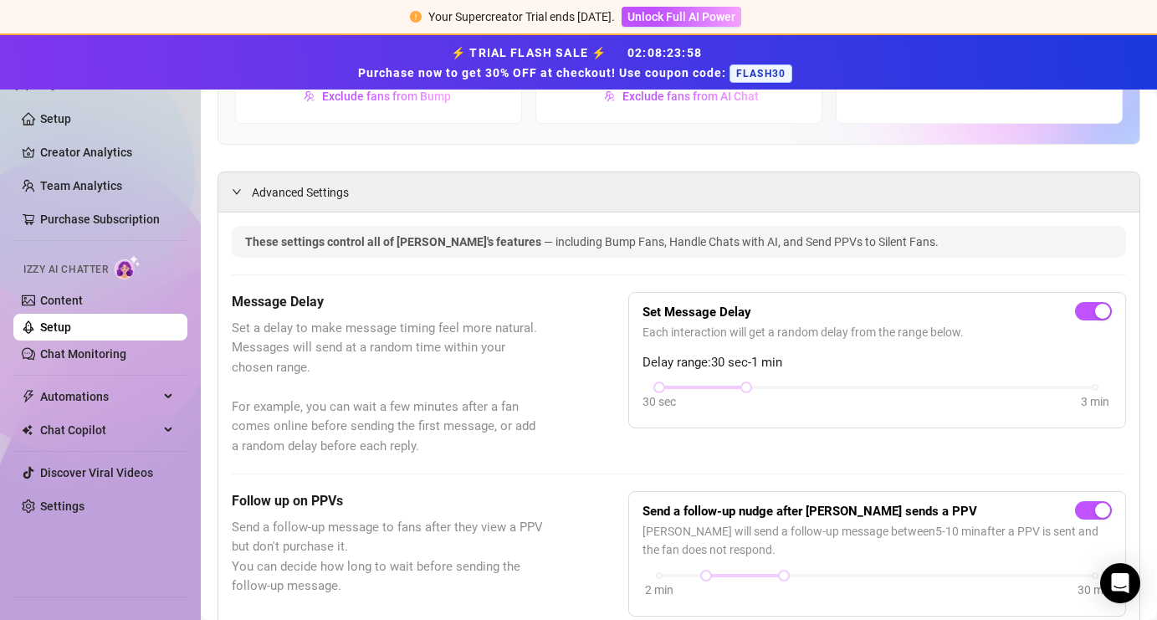
scroll to position [318, 0]
drag, startPoint x: 745, startPoint y: 387, endPoint x: 724, endPoint y: 384, distance: 21.2
click at [724, 385] on div "30 sec 3 min" at bounding box center [877, 384] width 436 height 7
click at [724, 384] on div at bounding box center [702, 386] width 87 height 8
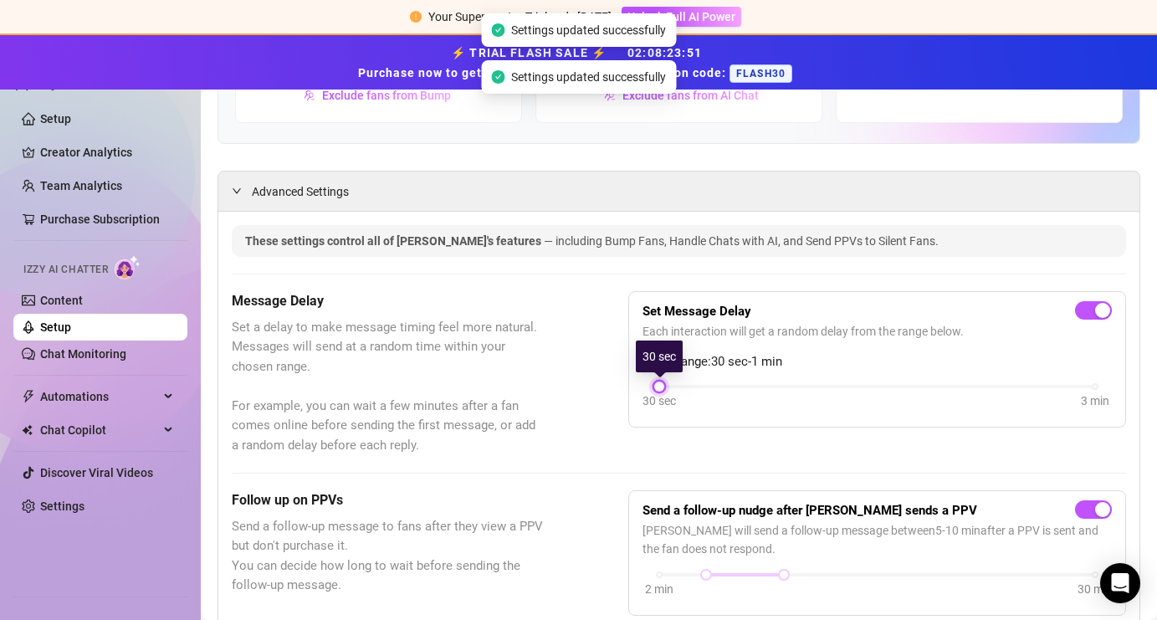
drag, startPoint x: 744, startPoint y: 386, endPoint x: 690, endPoint y: 391, distance: 54.7
click at [690, 391] on div "30 sec 3 min" at bounding box center [876, 397] width 469 height 32
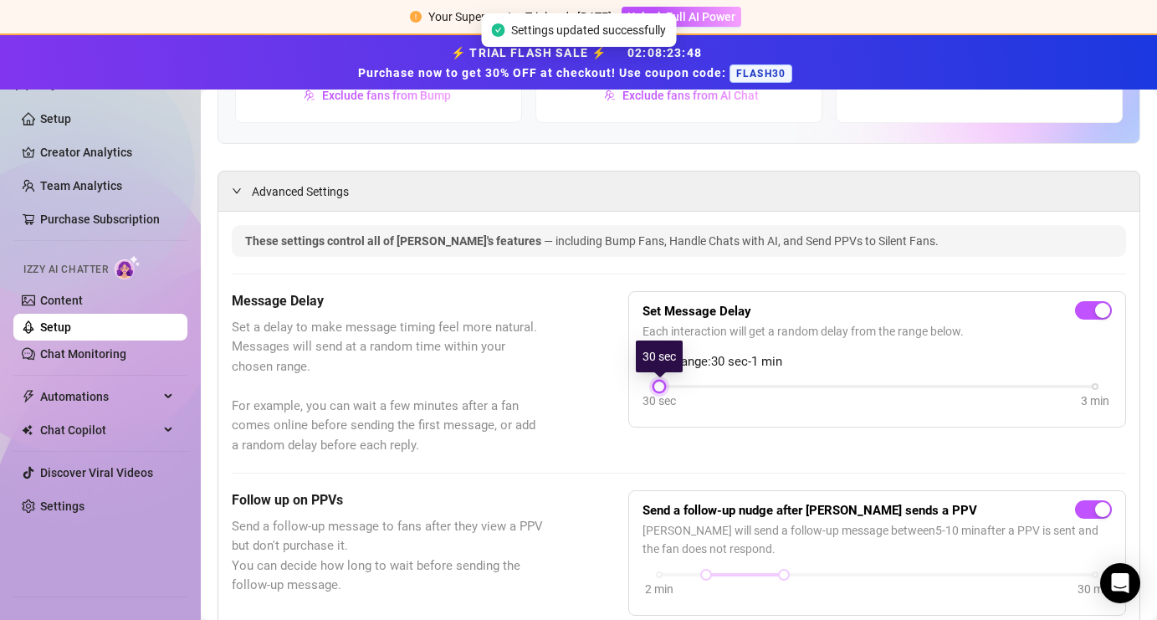
click at [655, 386] on div at bounding box center [659, 386] width 8 height 8
drag, startPoint x: 659, startPoint y: 387, endPoint x: 672, endPoint y: 389, distance: 12.7
click at [672, 389] on div "30 sec 3 min" at bounding box center [876, 397] width 469 height 32
click at [682, 386] on div at bounding box center [877, 386] width 436 height 3
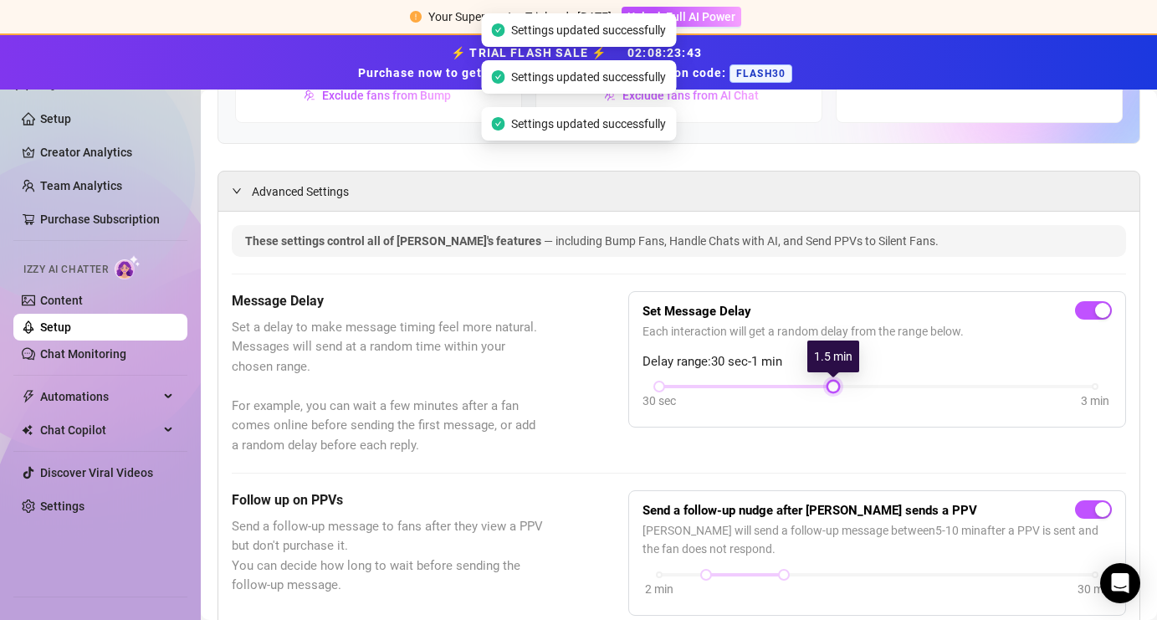
drag, startPoint x: 662, startPoint y: 385, endPoint x: 801, endPoint y: 376, distance: 139.9
click at [801, 376] on div "Set Message Delay Each interaction will get a random delay from the range below…" at bounding box center [876, 359] width 469 height 109
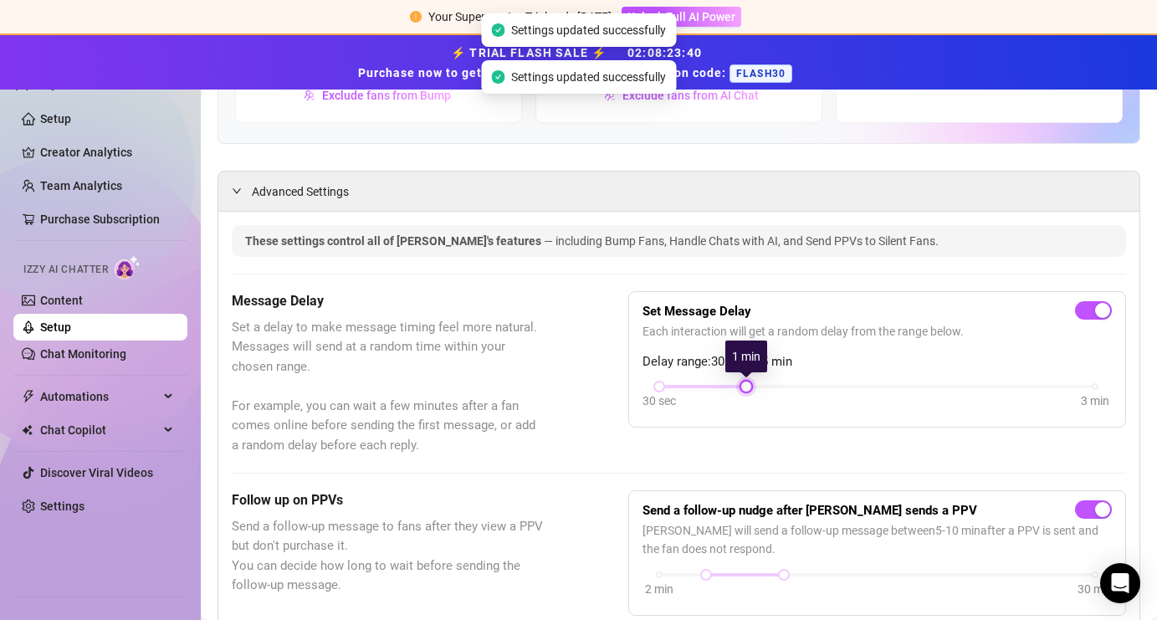
drag, startPoint x: 833, startPoint y: 387, endPoint x: 757, endPoint y: 396, distance: 76.7
click at [757, 396] on div "30 sec 3 min" at bounding box center [876, 397] width 469 height 32
click at [660, 389] on div at bounding box center [659, 386] width 8 height 8
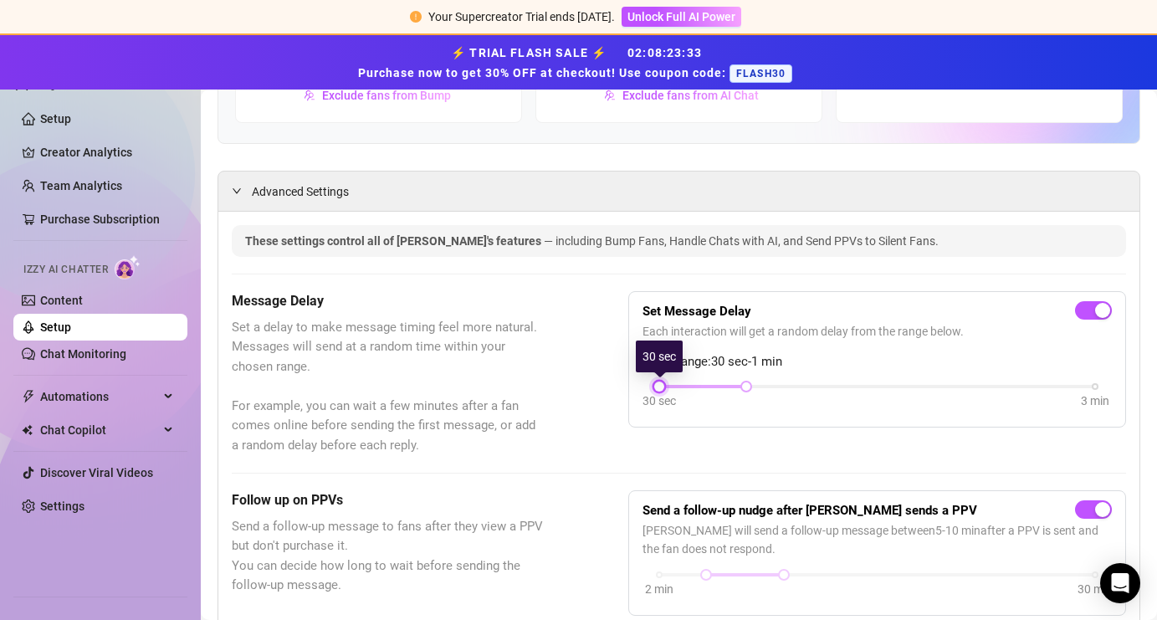
click at [659, 388] on div at bounding box center [659, 386] width 8 height 8
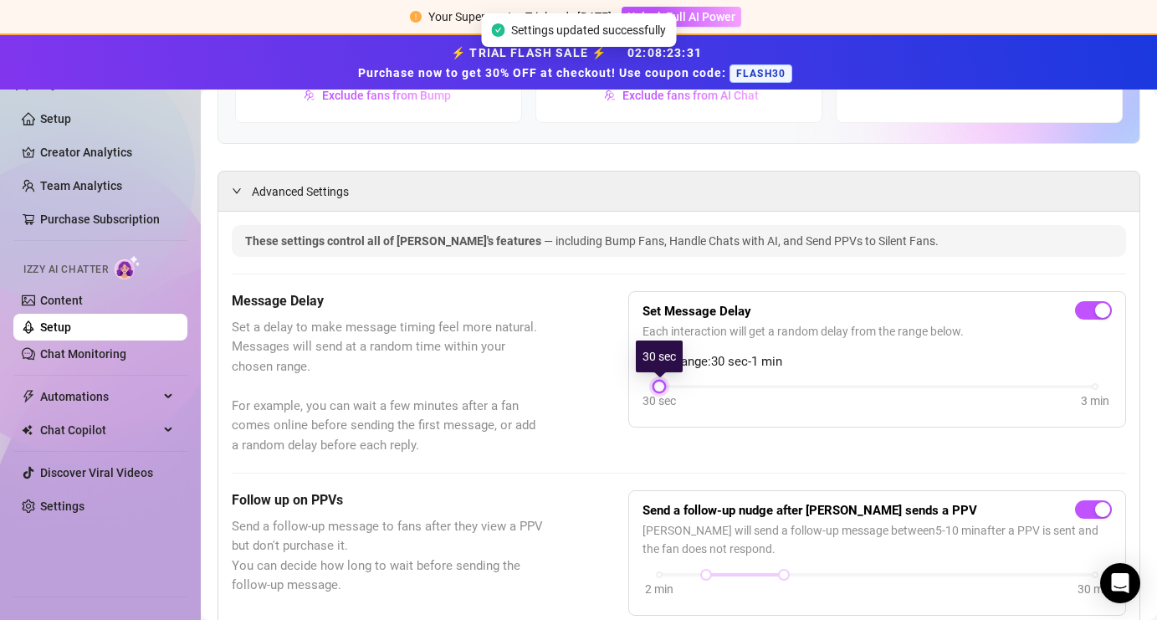
drag, startPoint x: 748, startPoint y: 389, endPoint x: 627, endPoint y: 394, distance: 120.5
click at [627, 394] on div "Message Delay Set a delay to make message timing feel more natural. Messages wi…" at bounding box center [679, 373] width 894 height 165
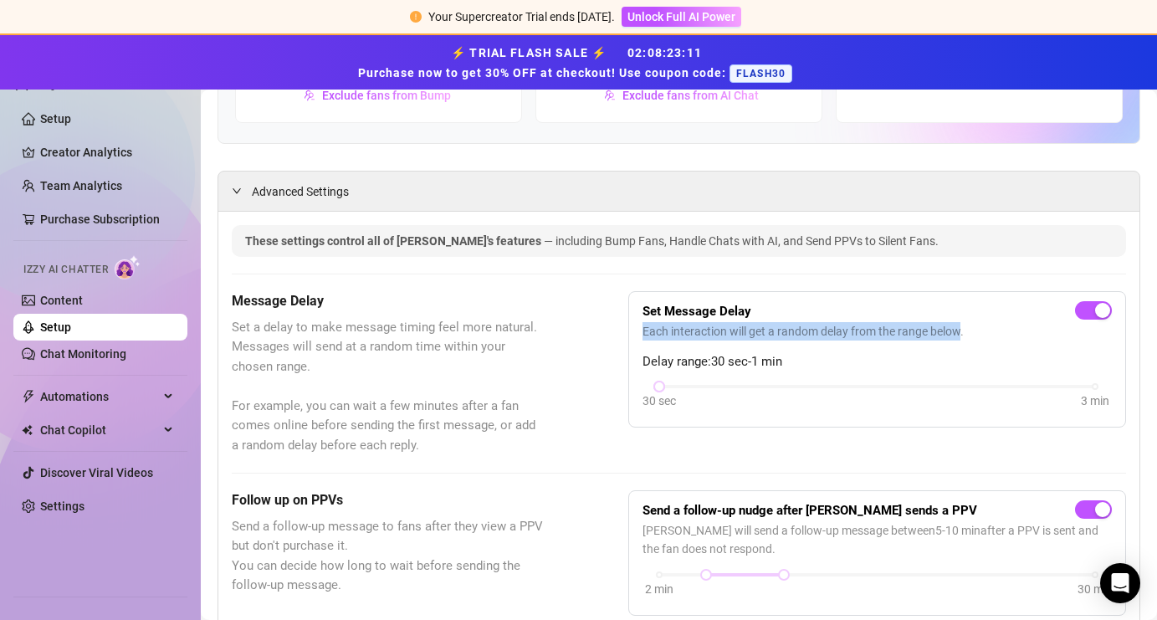
drag, startPoint x: 644, startPoint y: 332, endPoint x: 962, endPoint y: 337, distance: 317.8
click at [962, 337] on span "Each interaction will get a random delay from the range below." at bounding box center [876, 331] width 469 height 18
copy span "Each interaction will get a random delay from the range below"
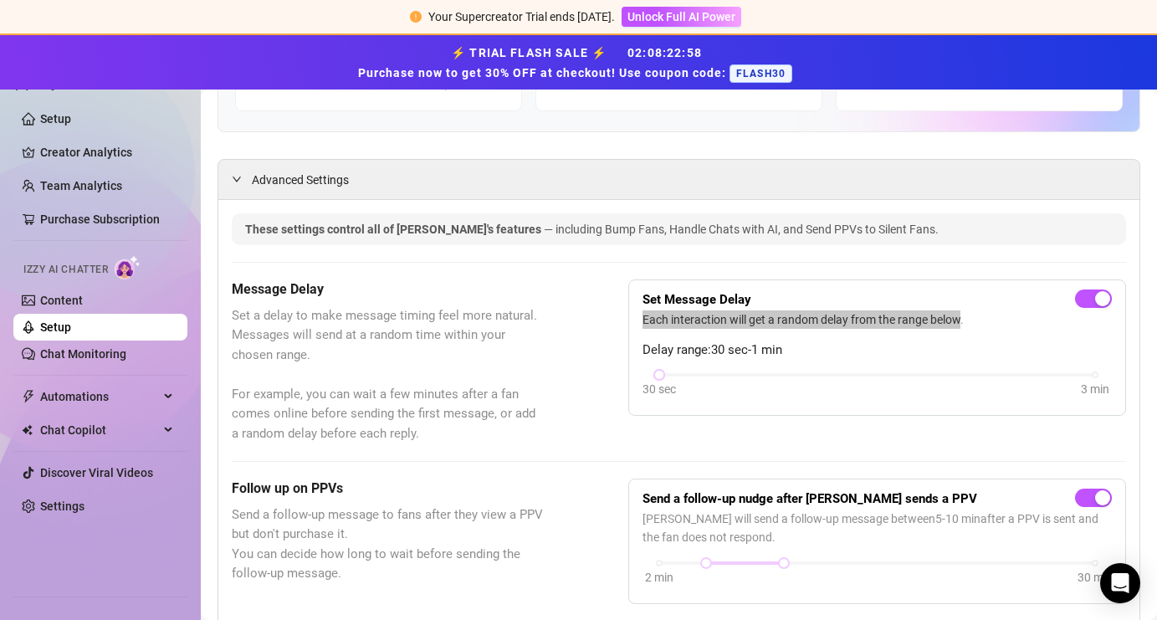
scroll to position [331, 0]
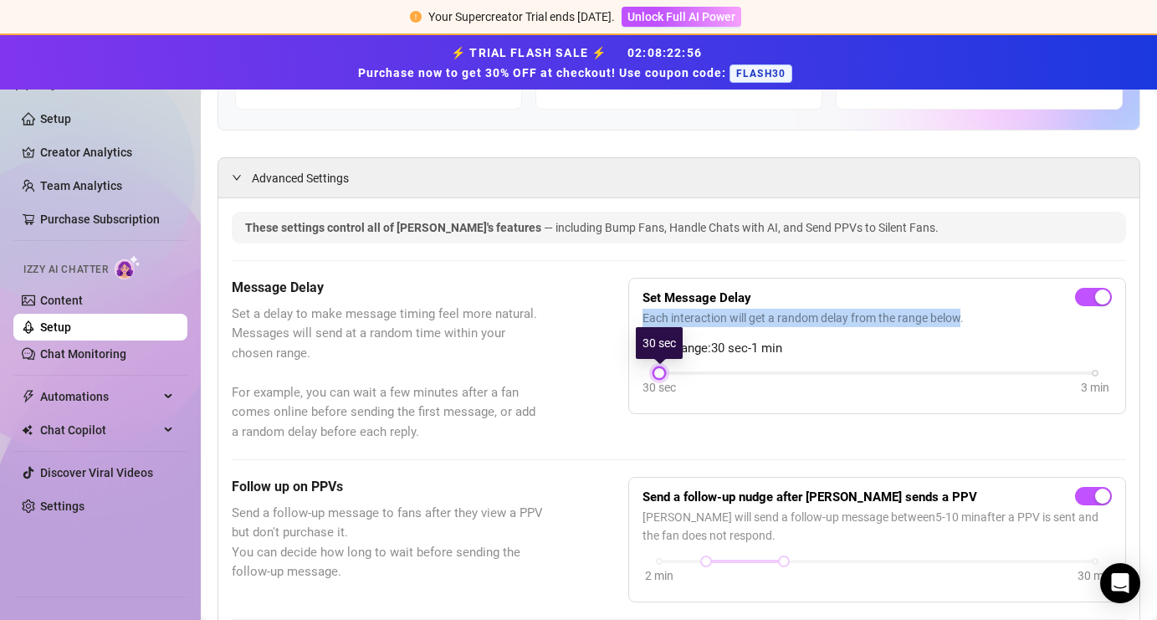
click at [660, 376] on div at bounding box center [659, 373] width 8 height 8
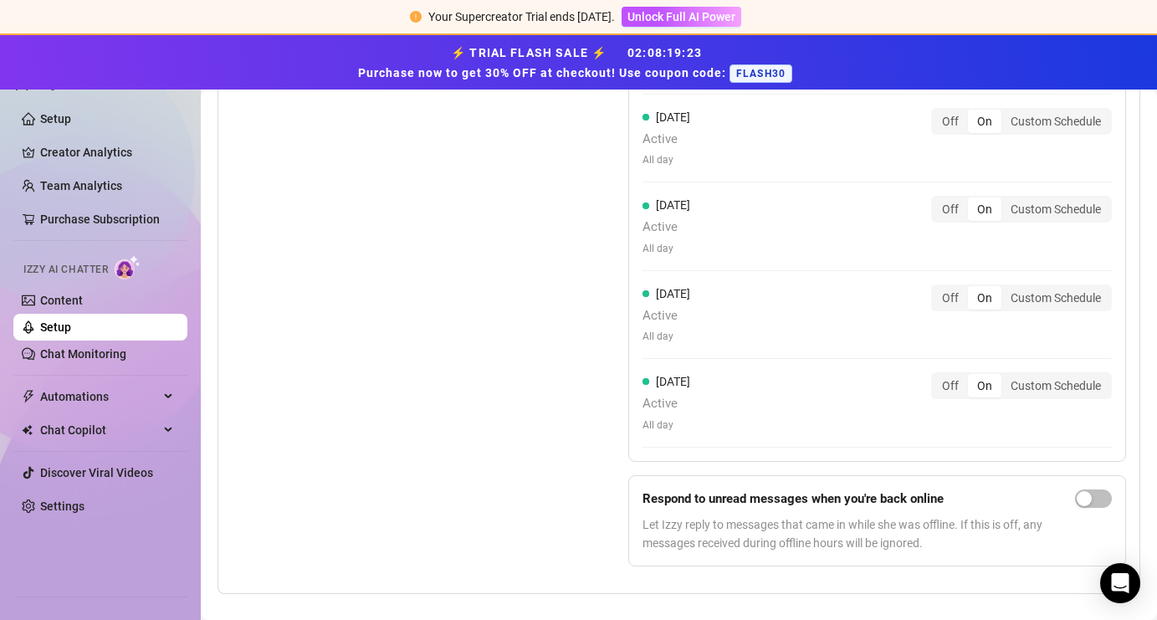
scroll to position [1830, 0]
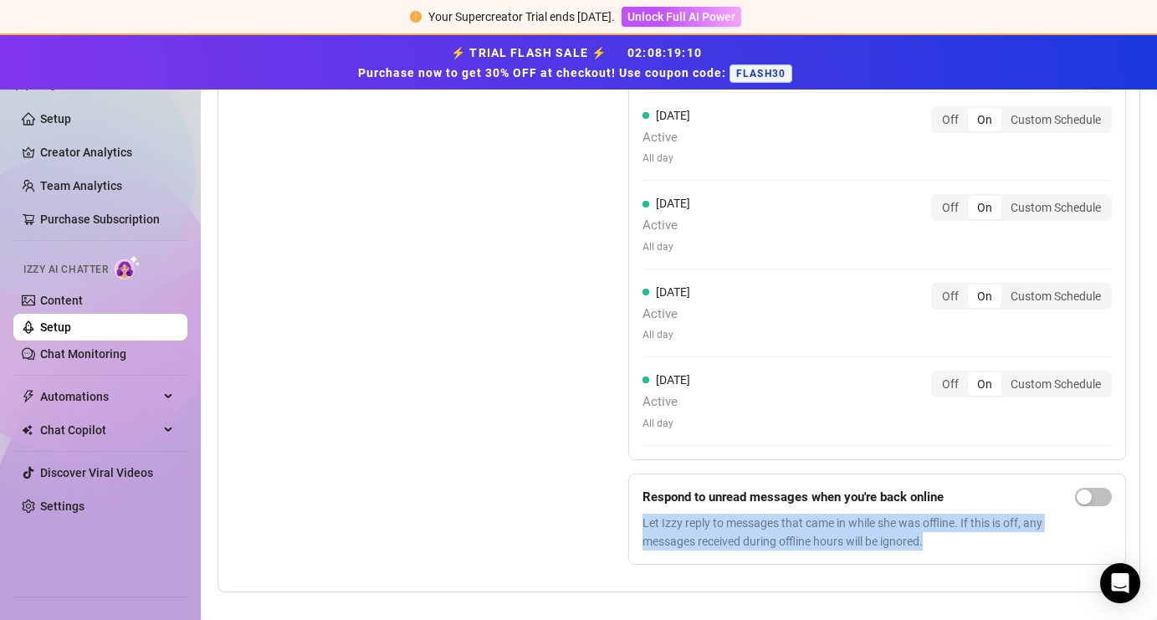
drag, startPoint x: 640, startPoint y: 519, endPoint x: 1027, endPoint y: 543, distance: 387.9
click at [1027, 543] on form "Respond to unread messages when you're back online Let Izzy reply to messages t…" at bounding box center [877, 519] width 498 height 92
copy span "Let Izzy reply to messages that came in while she was offline. If this is off, …"
click at [1106, 496] on span "button" at bounding box center [1093, 497] width 37 height 18
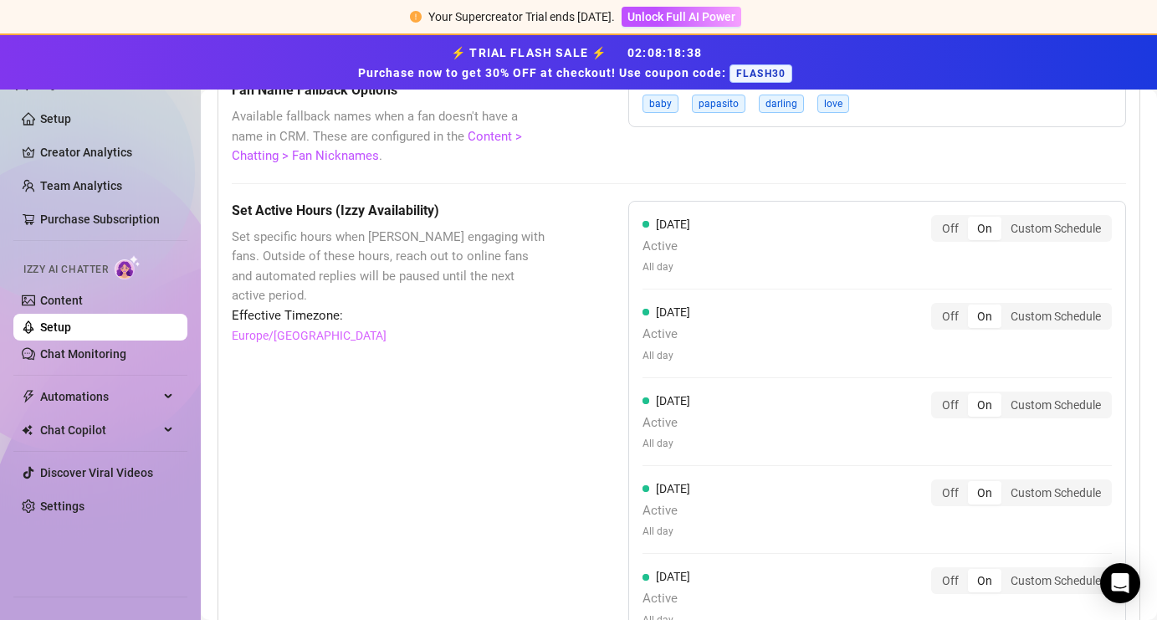
scroll to position [1852, 0]
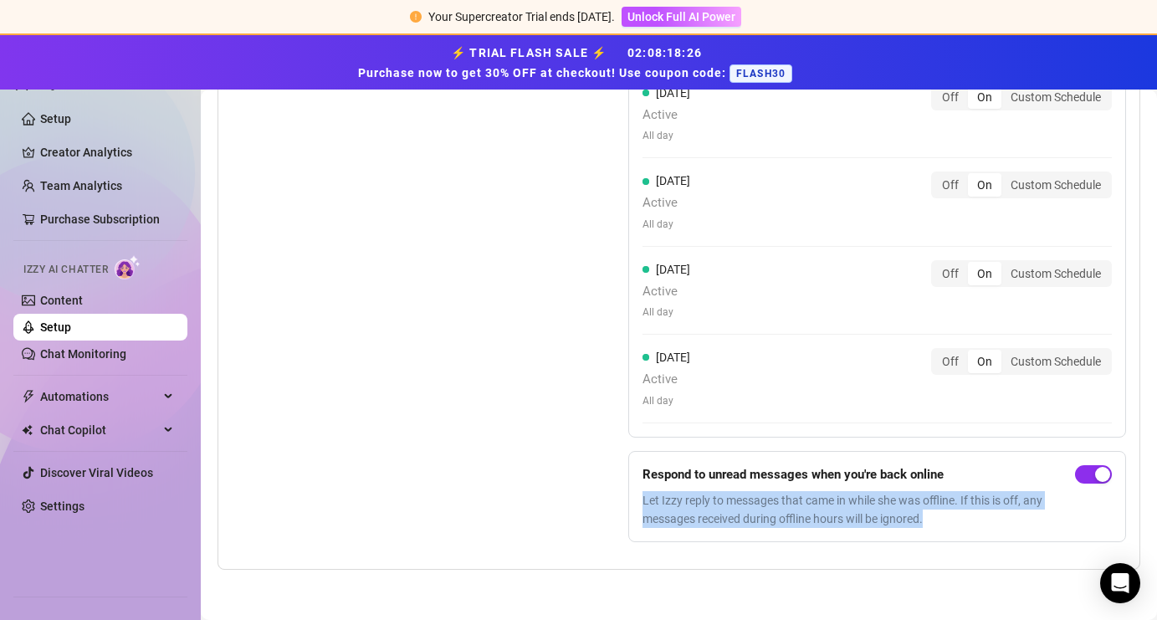
click at [1107, 476] on div "button" at bounding box center [1102, 474] width 15 height 15
click at [1081, 473] on div "button" at bounding box center [1083, 474] width 15 height 15
click at [1081, 473] on span "button" at bounding box center [1093, 474] width 37 height 18
click at [1081, 473] on div "button" at bounding box center [1083, 474] width 15 height 15
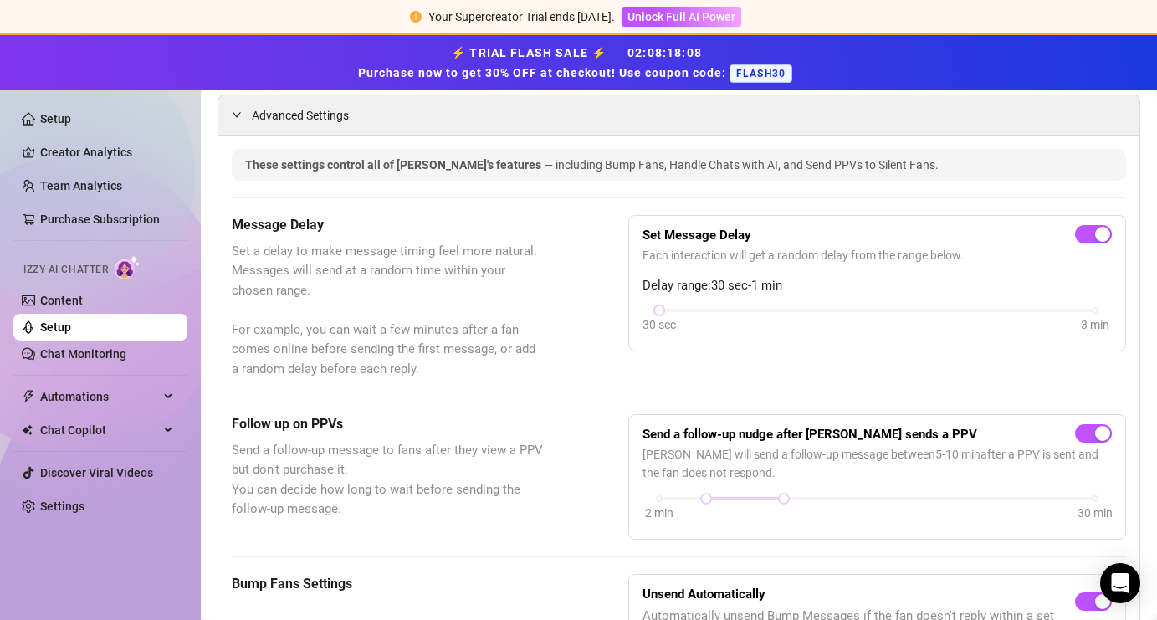
scroll to position [414, 0]
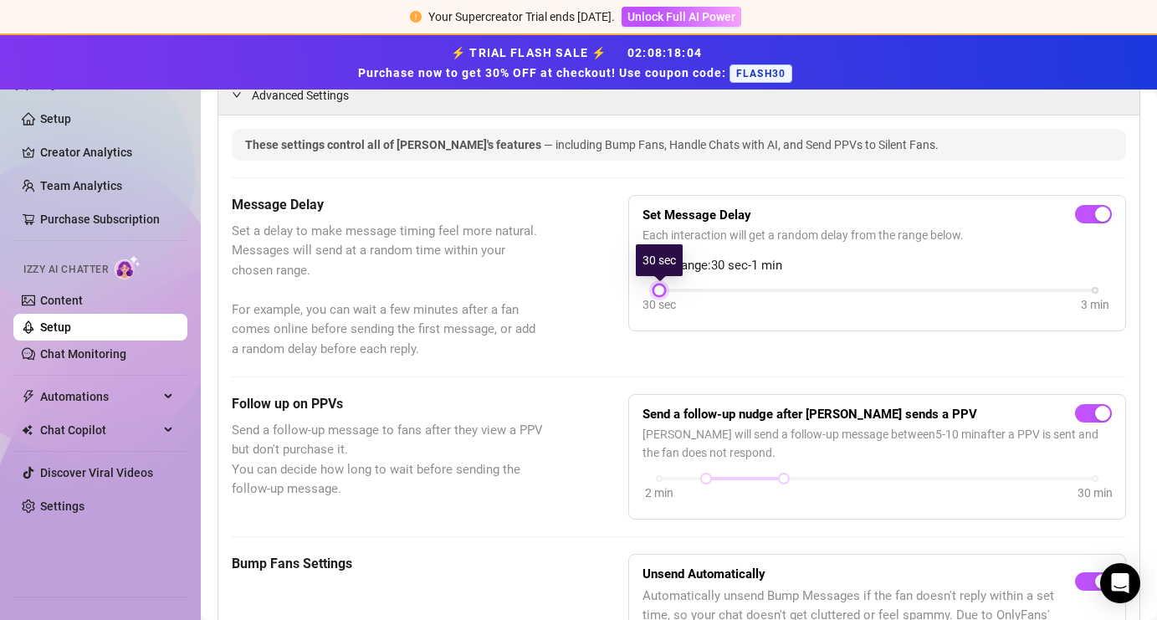
click at [661, 292] on div at bounding box center [659, 290] width 8 height 8
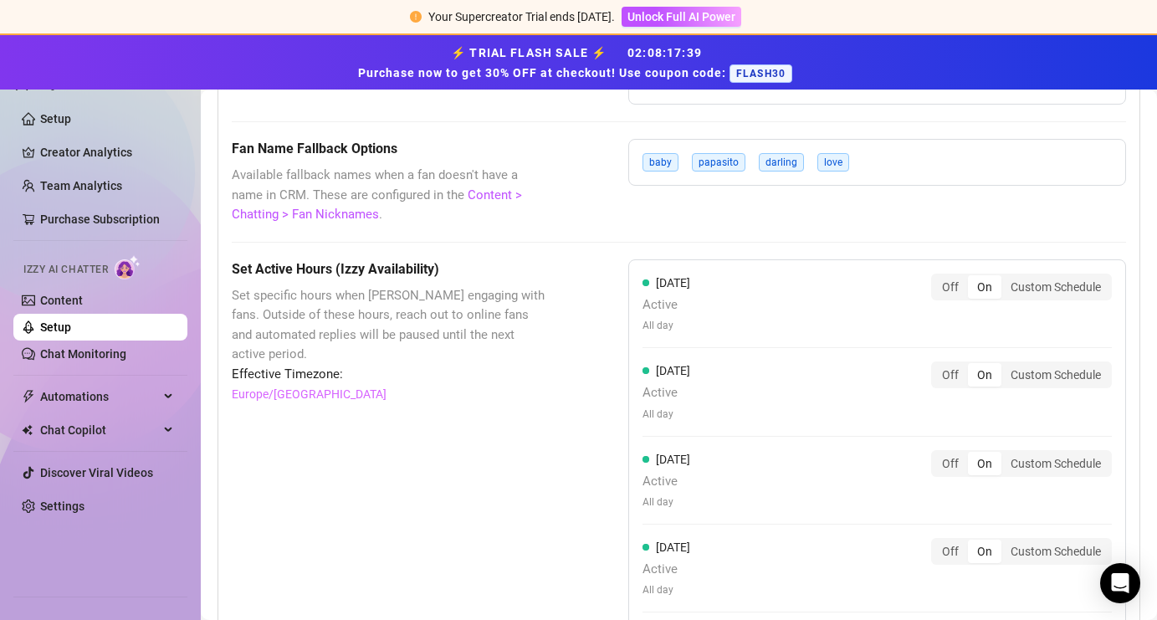
scroll to position [1059, 0]
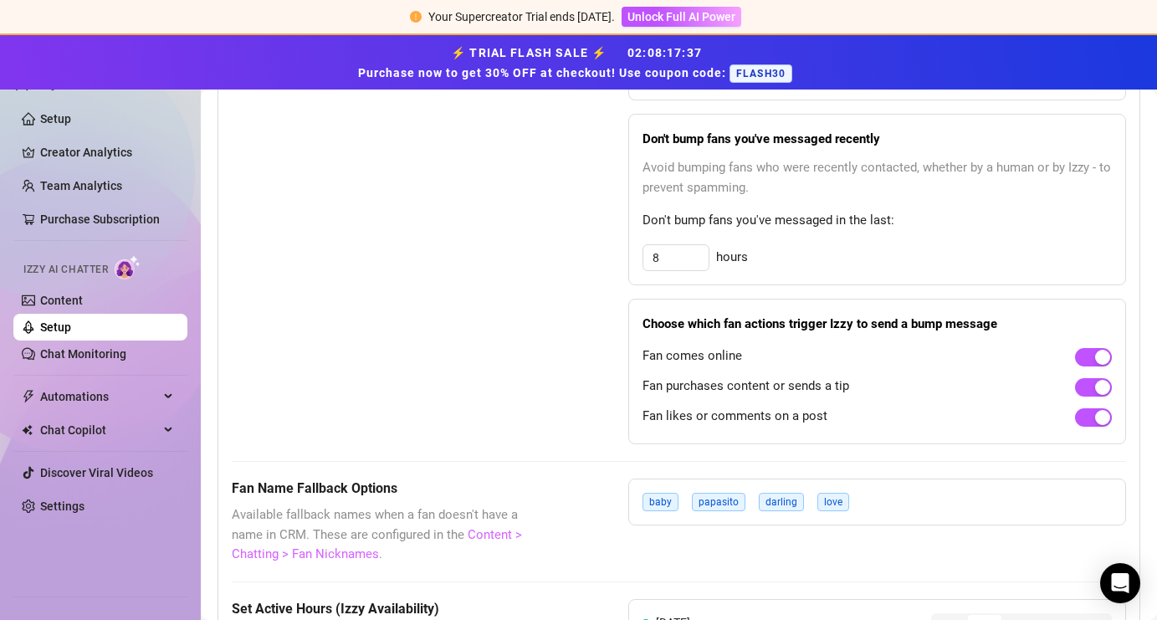
click at [254, 555] on link "Content > Chatting > Fan Nicknames" at bounding box center [377, 544] width 290 height 35
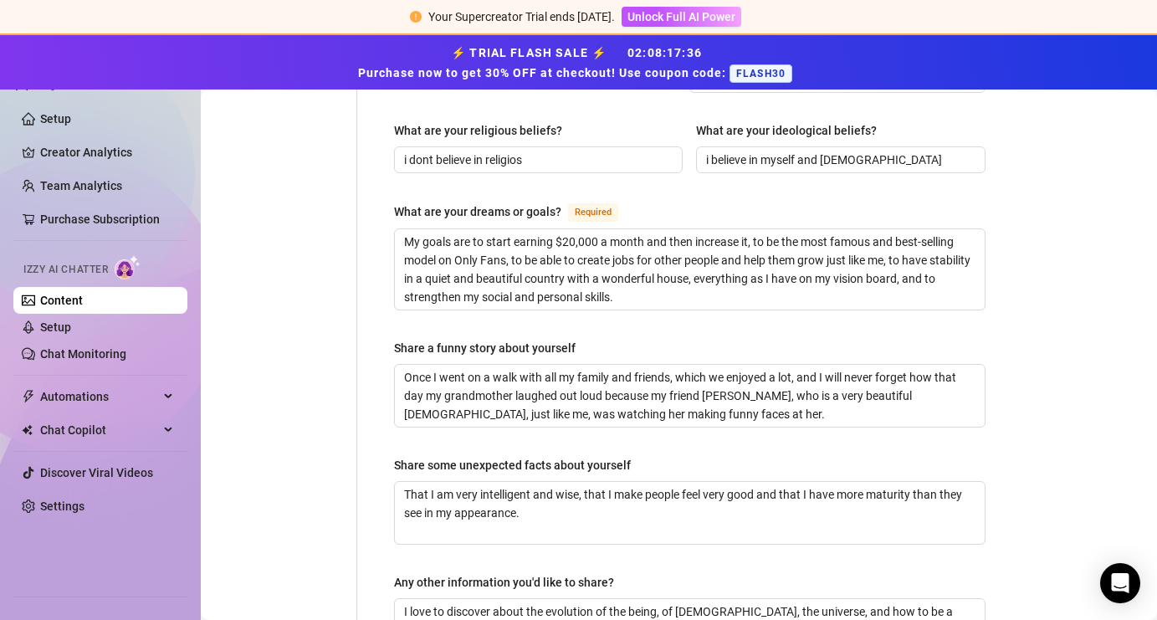
radio input "true"
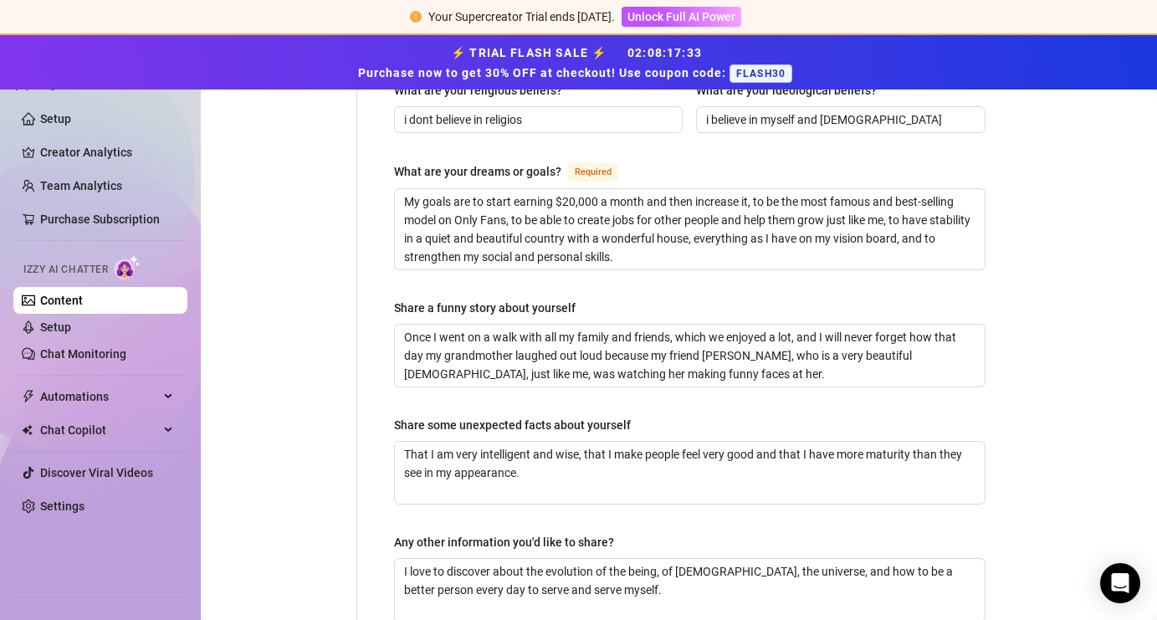
scroll to position [1147, 0]
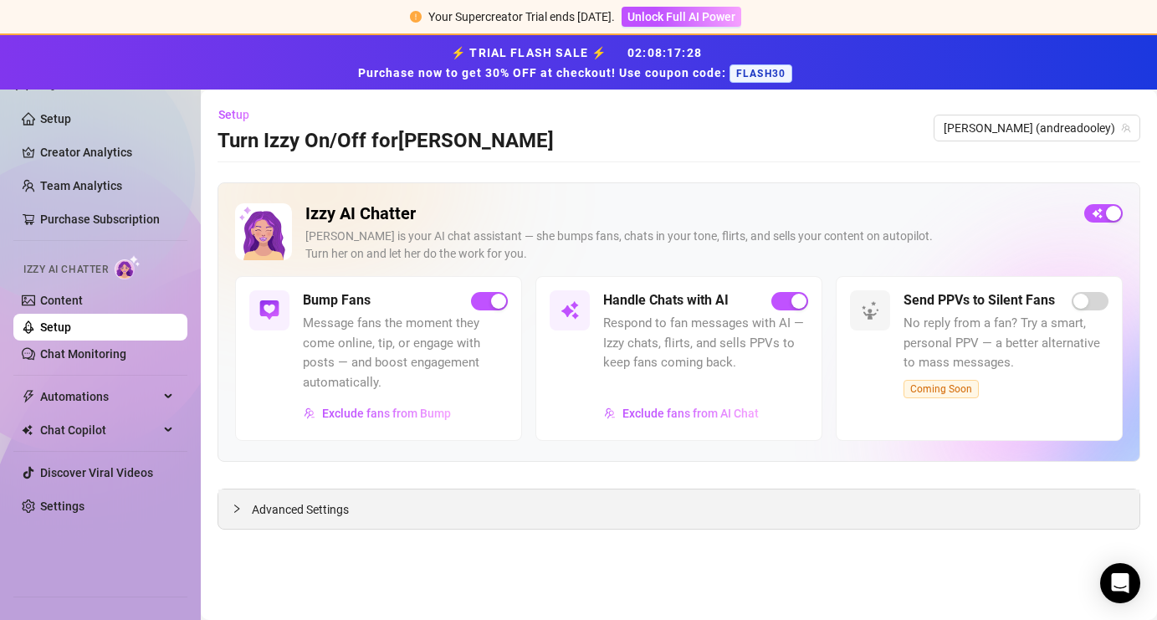
click at [328, 510] on span "Advanced Settings" at bounding box center [300, 509] width 97 height 18
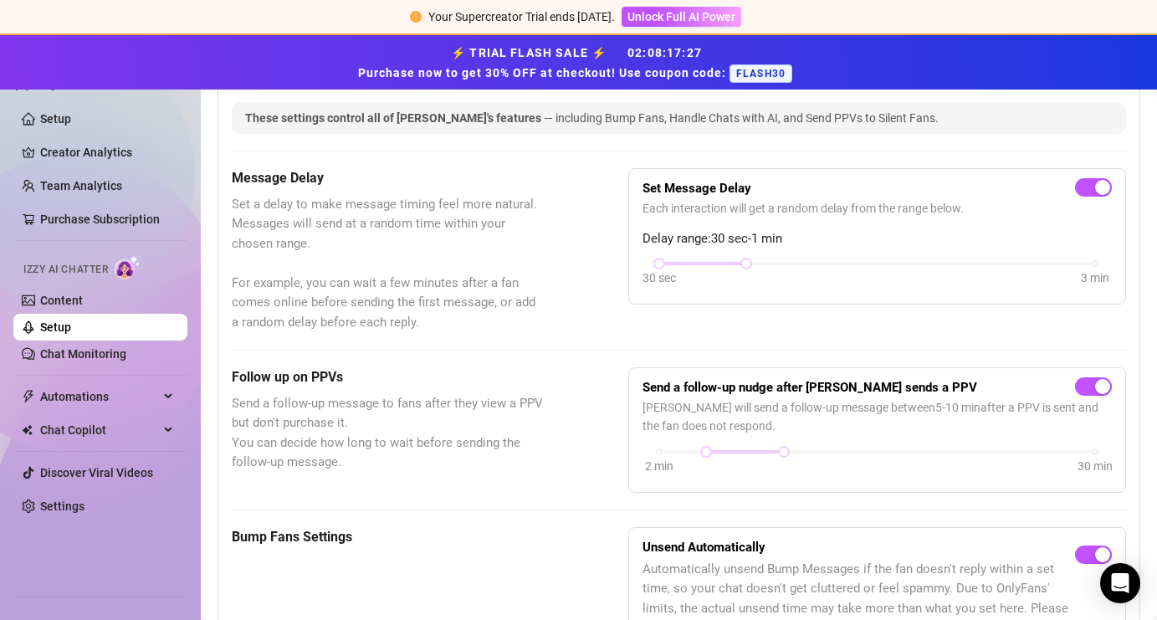
scroll to position [468, 0]
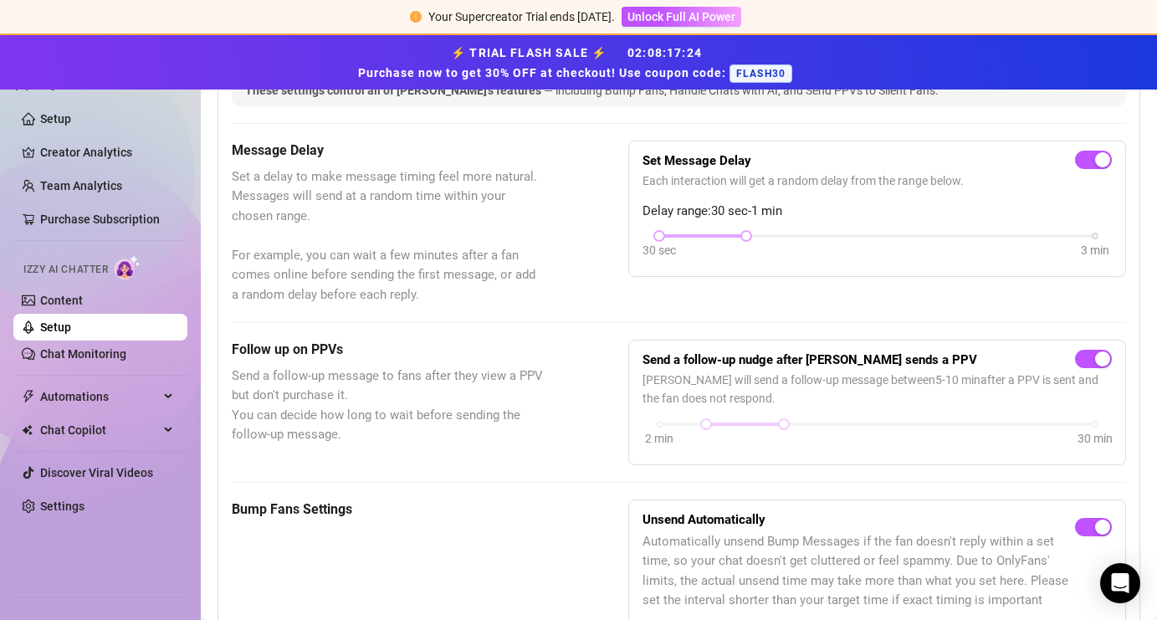
click at [662, 242] on div "30 sec" at bounding box center [658, 250] width 33 height 18
click at [658, 238] on div at bounding box center [659, 236] width 8 height 8
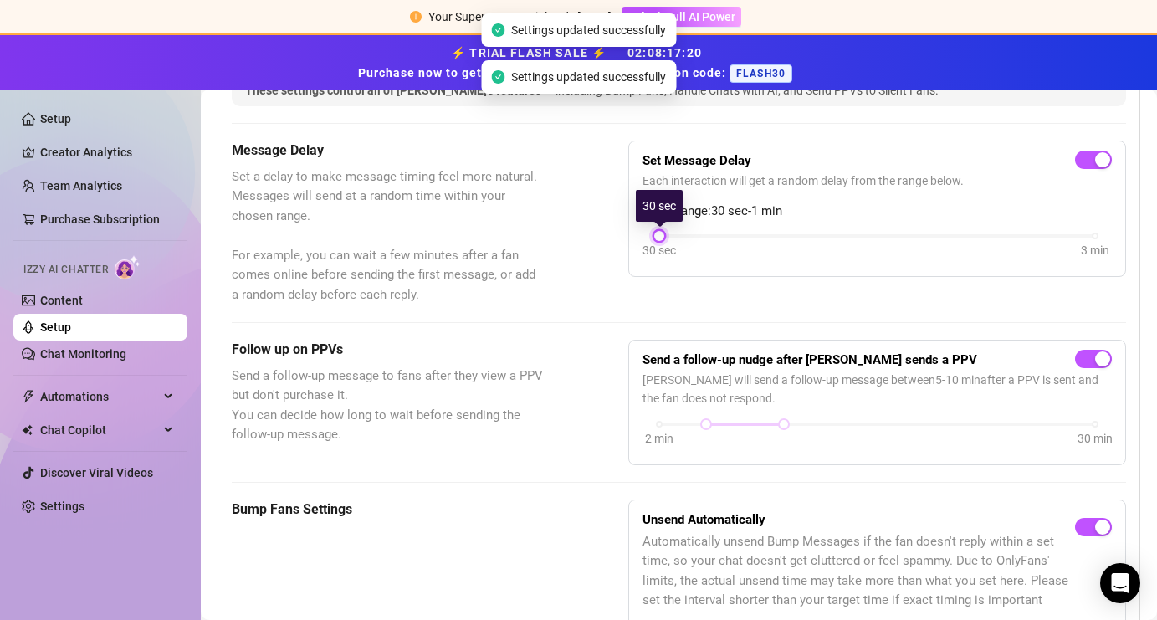
drag, startPoint x: 744, startPoint y: 235, endPoint x: 666, endPoint y: 238, distance: 78.7
click at [666, 238] on div "30 sec 3 min" at bounding box center [876, 247] width 469 height 32
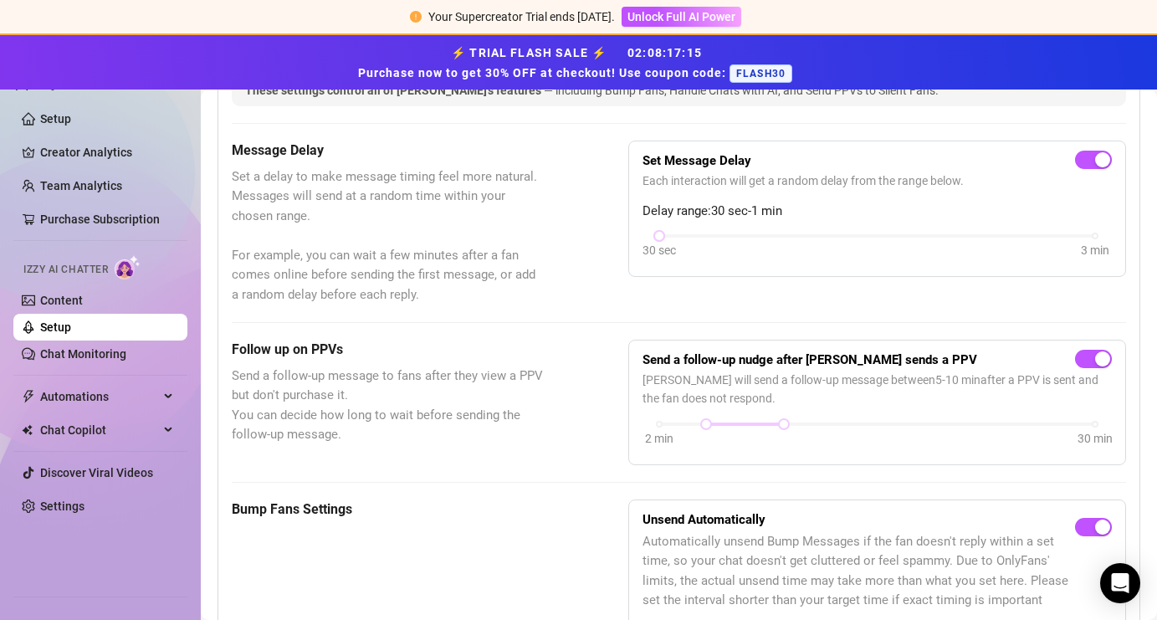
click at [575, 349] on div "Follow up on PPVs Send a follow-up message to fans after they view a PPV but do…" at bounding box center [679, 402] width 894 height 125
click at [655, 239] on div at bounding box center [659, 236] width 8 height 8
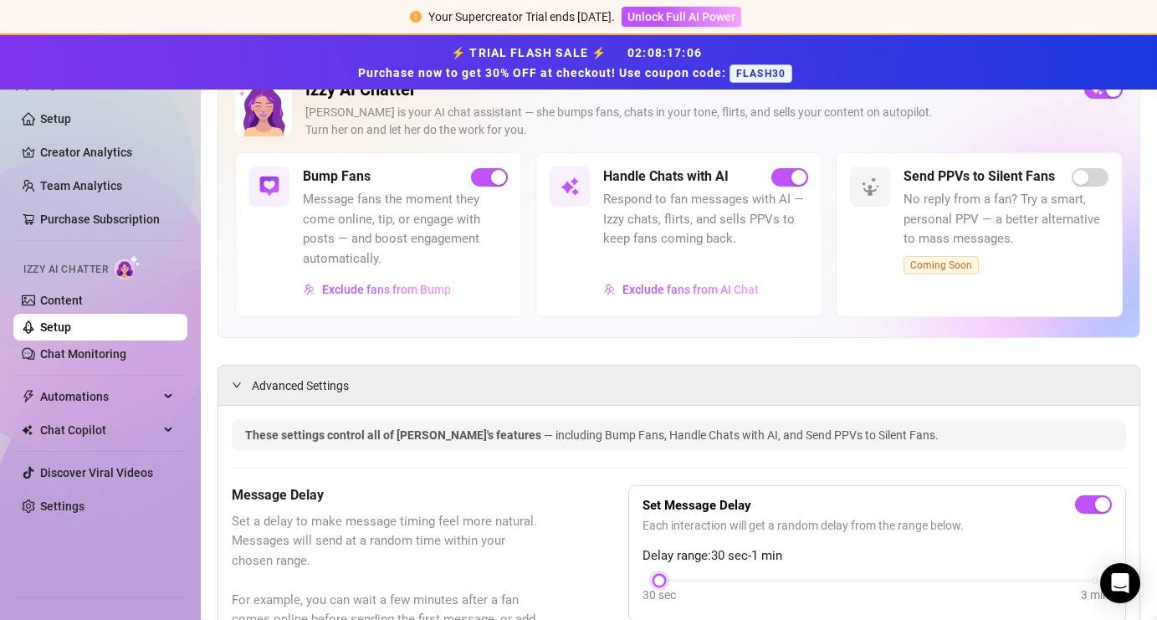
scroll to position [0, 0]
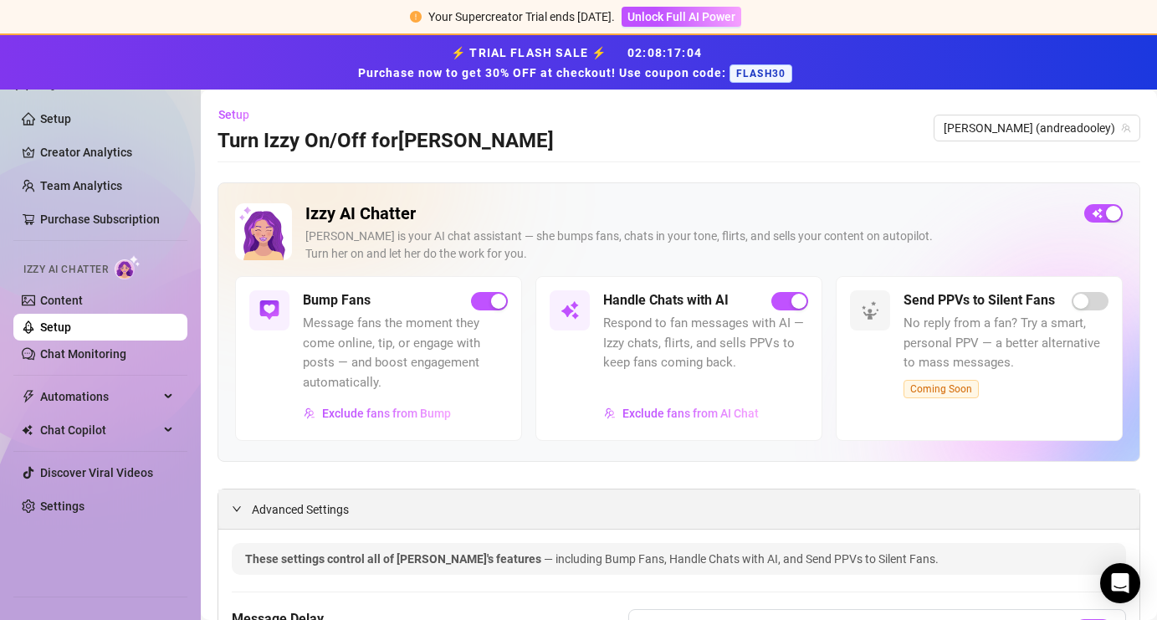
click at [283, 512] on span "Advanced Settings" at bounding box center [300, 509] width 97 height 18
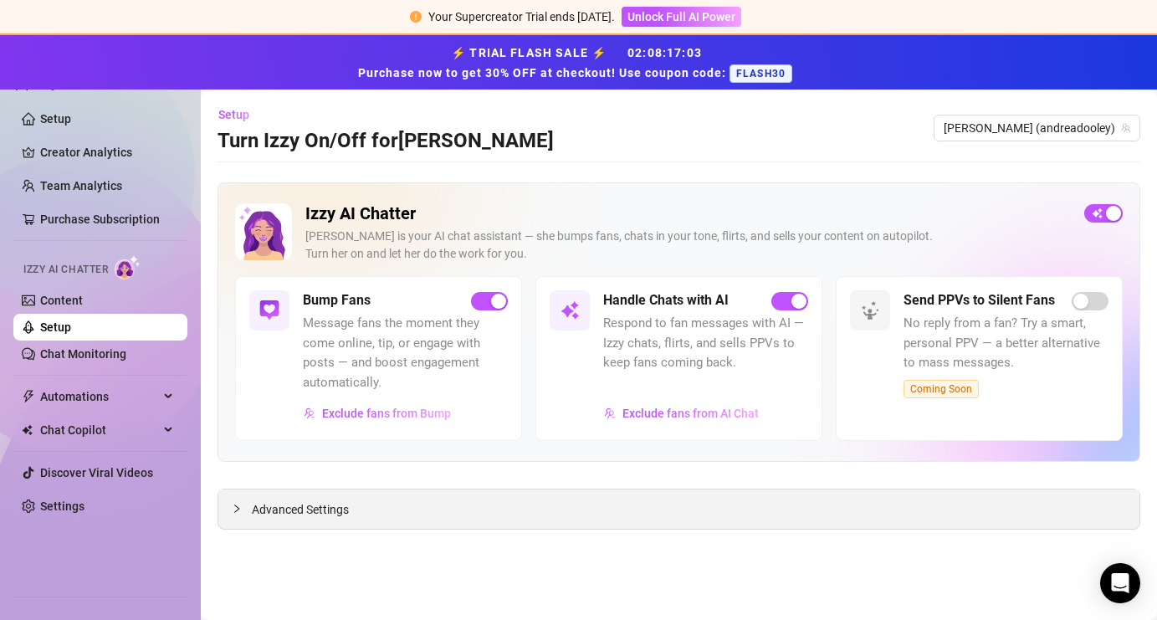
click at [283, 512] on span "Advanced Settings" at bounding box center [300, 509] width 97 height 18
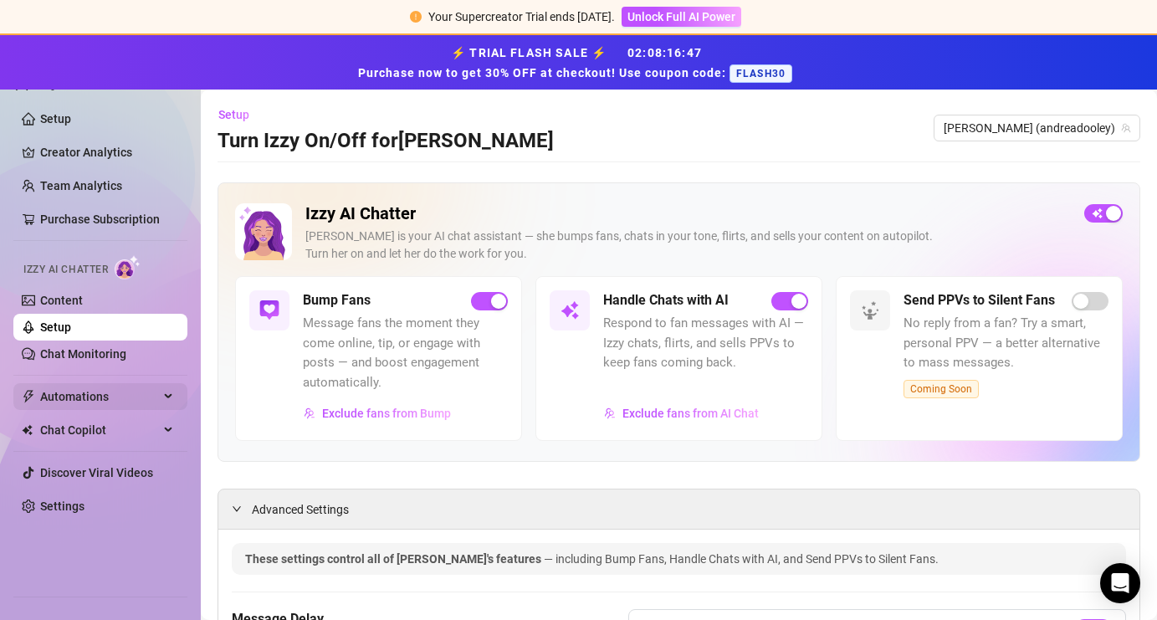
click at [91, 391] on span "Automations" at bounding box center [99, 396] width 119 height 27
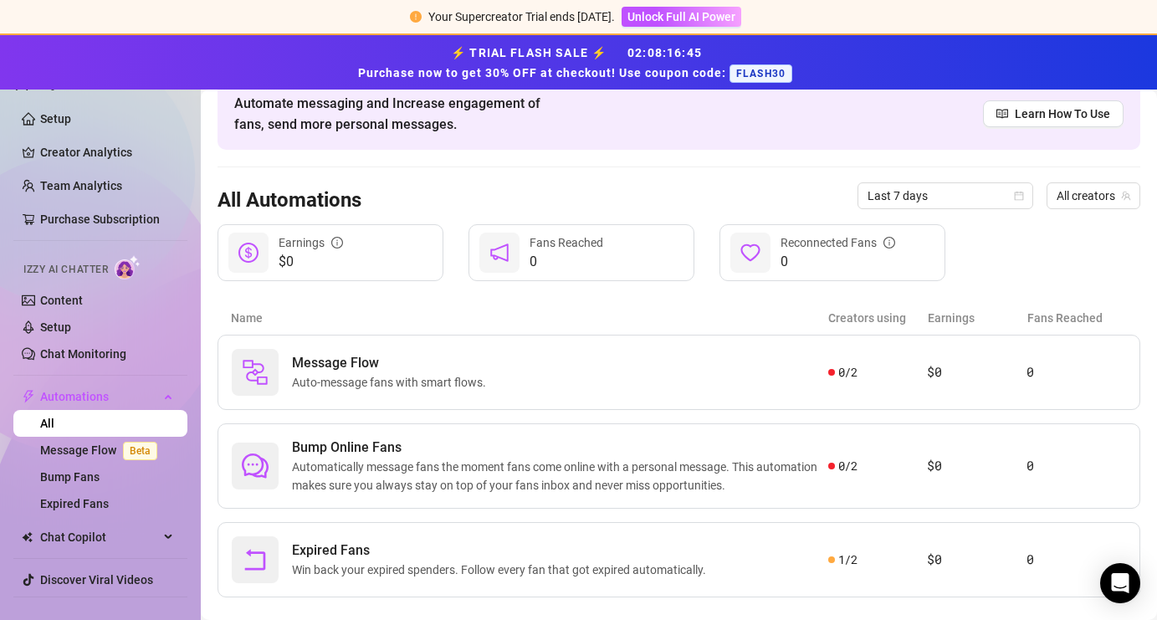
scroll to position [83, 0]
click at [490, 380] on span "Auto-message fans with smart flows." at bounding box center [392, 381] width 201 height 18
